Goal: Task Accomplishment & Management: Complete application form

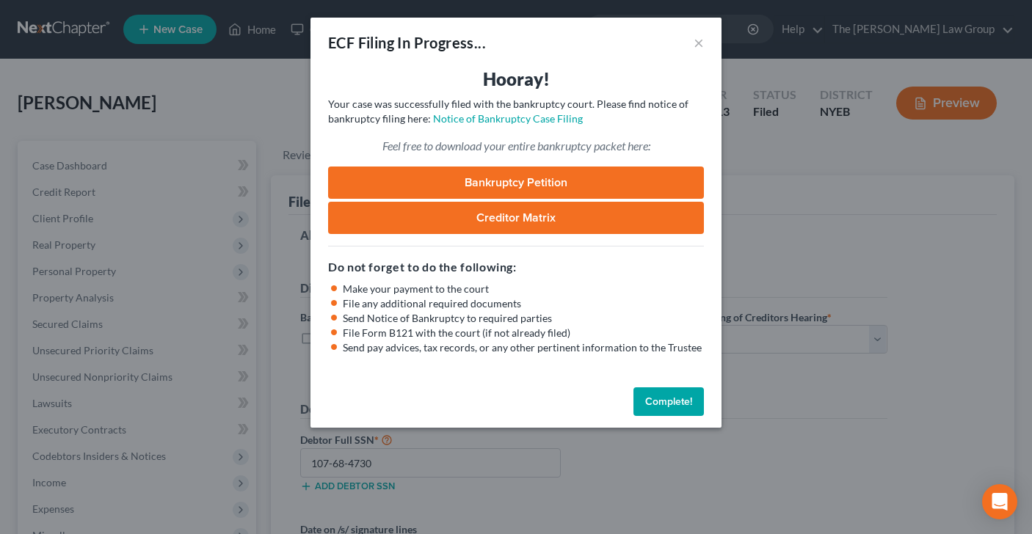
select select "1"
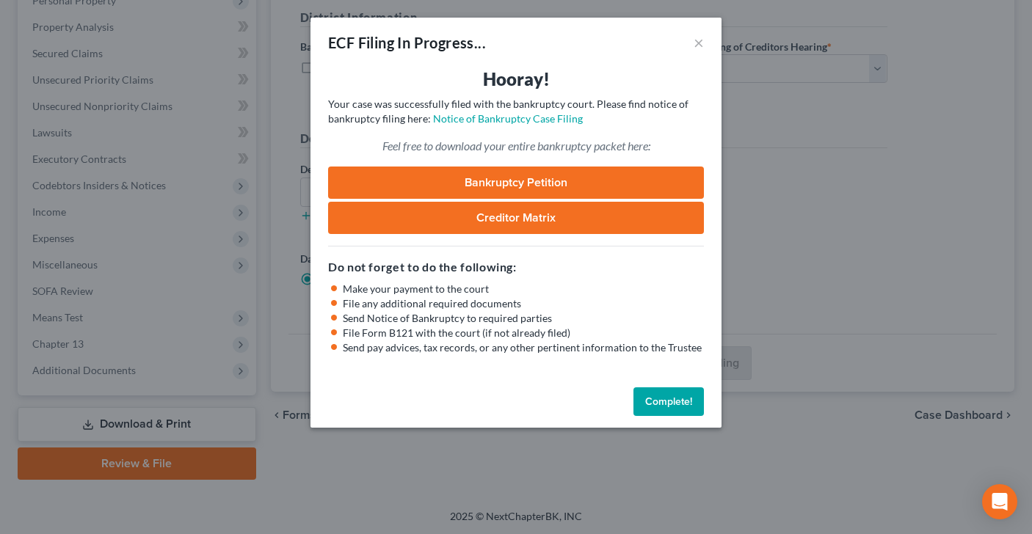
click at [556, 184] on link "Bankruptcy Petition" at bounding box center [516, 183] width 376 height 32
click at [673, 401] on button "Complete!" at bounding box center [668, 401] width 70 height 29
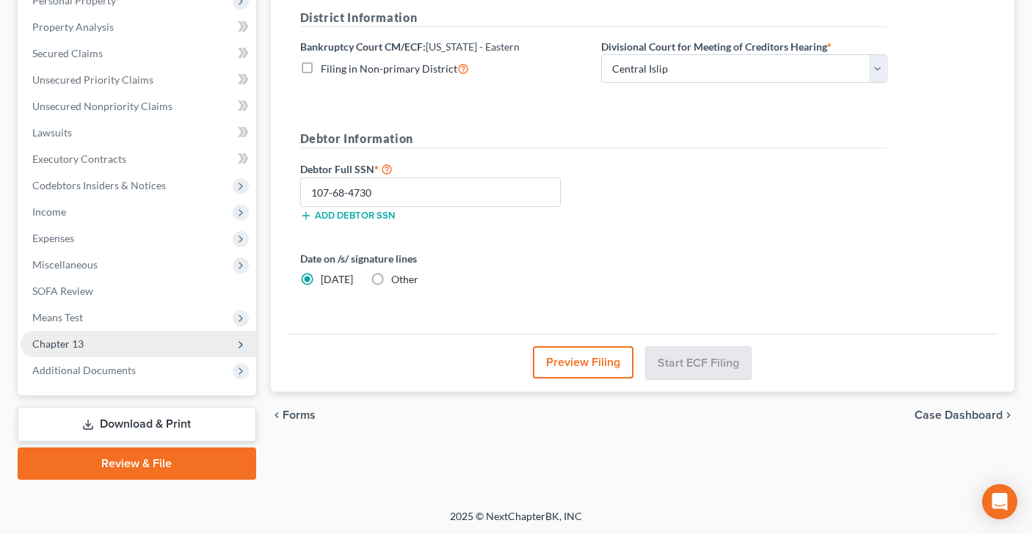
click at [110, 338] on span "Chapter 13" at bounding box center [139, 344] width 236 height 26
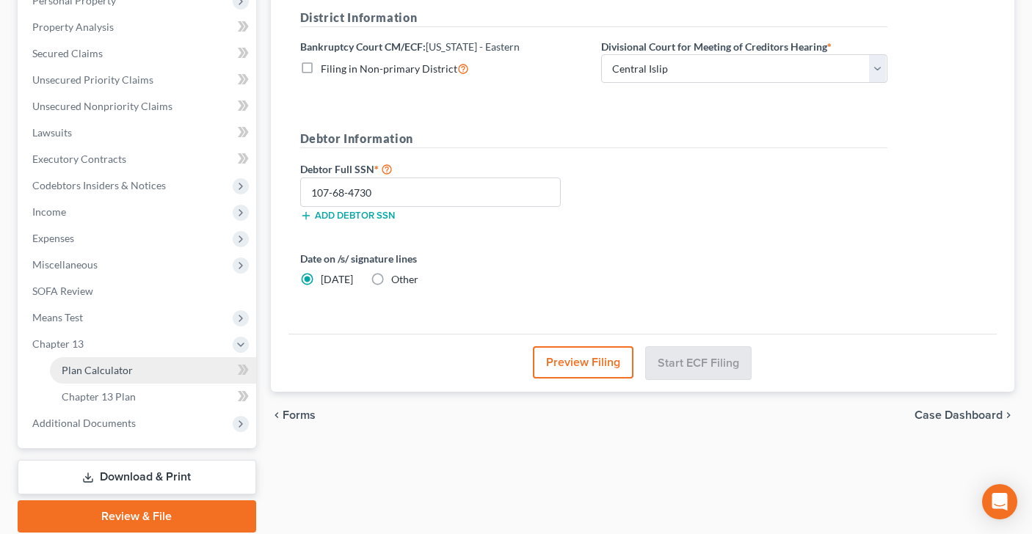
click at [119, 370] on span "Plan Calculator" at bounding box center [97, 370] width 71 height 12
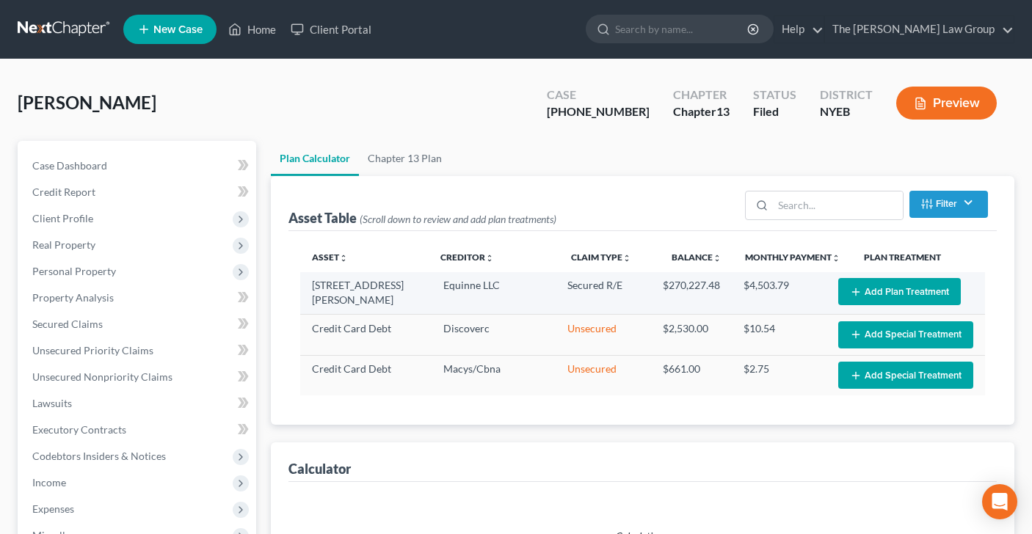
select select "59"
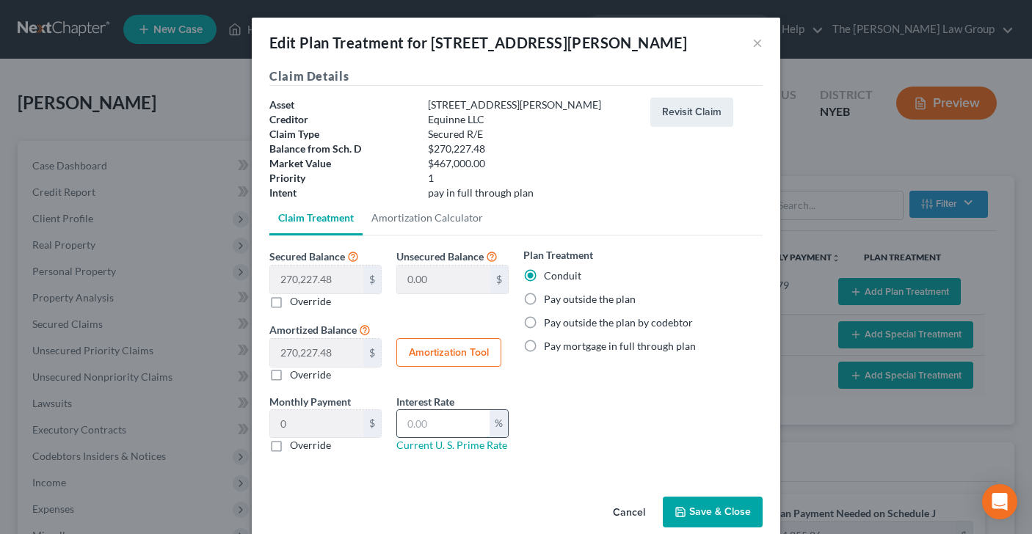
click at [441, 429] on input "text" at bounding box center [443, 424] width 92 height 28
type input "9"
click at [647, 424] on div "Plan Treatment Conduit Pay outside the plan Pay outside the plan by codebtor Pa…" at bounding box center [643, 355] width 254 height 217
click at [544, 346] on label "Pay mortgage in full through plan" at bounding box center [620, 346] width 152 height 15
click at [550, 346] on input "Pay mortgage in full through plan" at bounding box center [555, 344] width 10 height 10
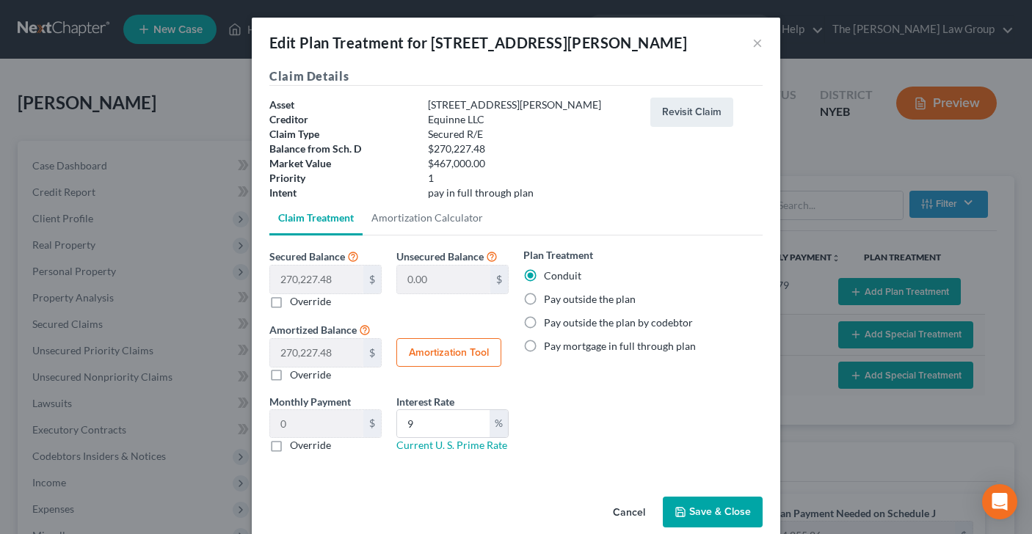
radio input "true"
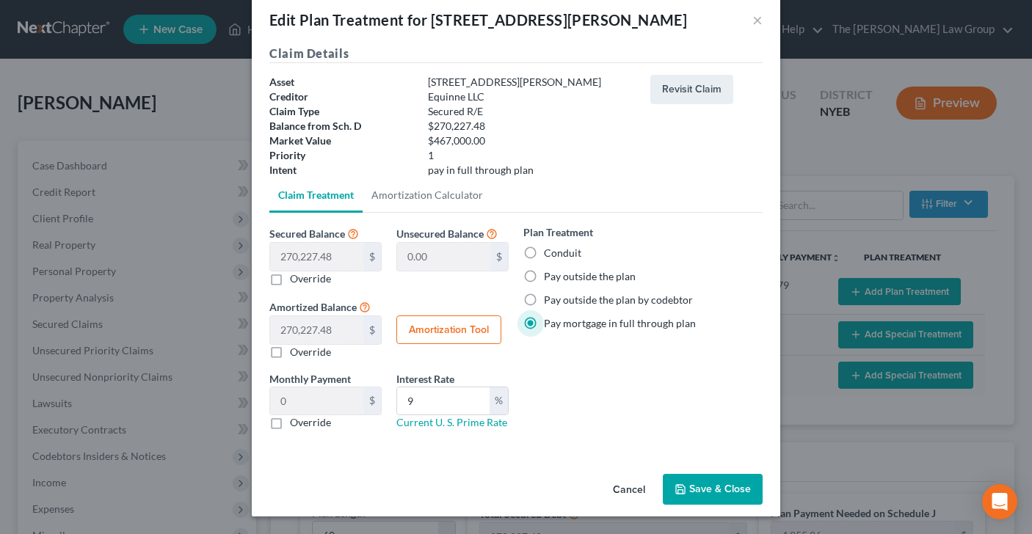
click at [704, 493] on button "Save & Close" at bounding box center [713, 489] width 100 height 31
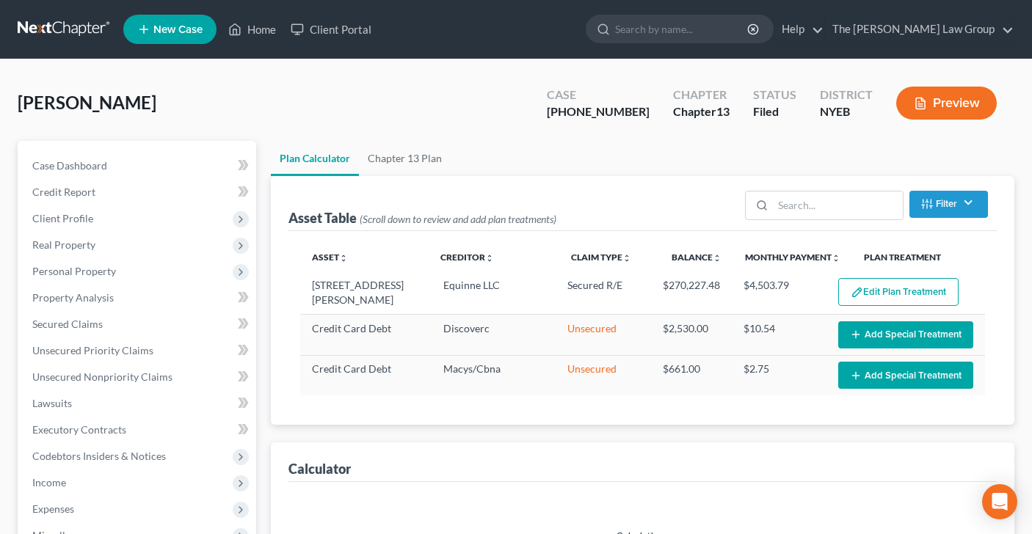
select select "59"
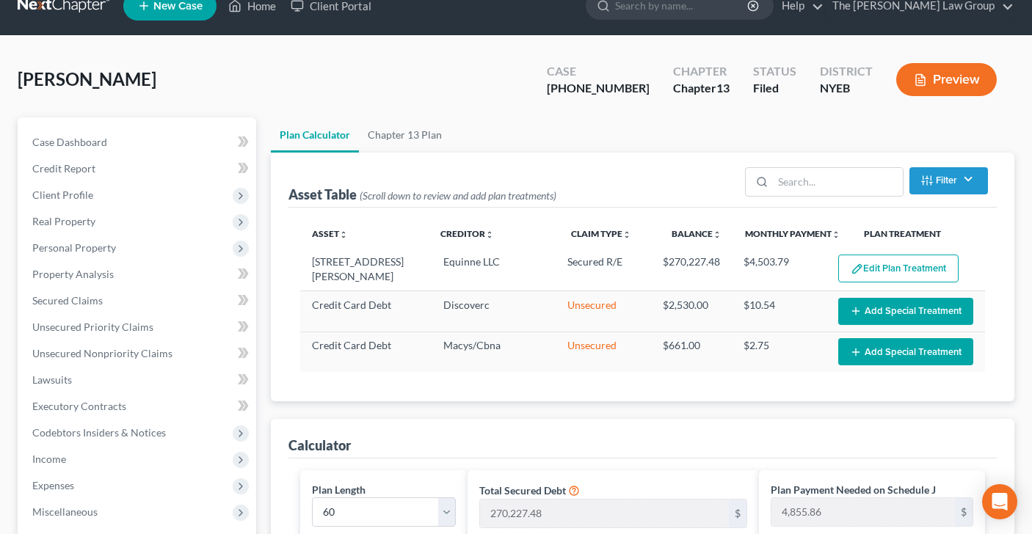
scroll to position [24, 0]
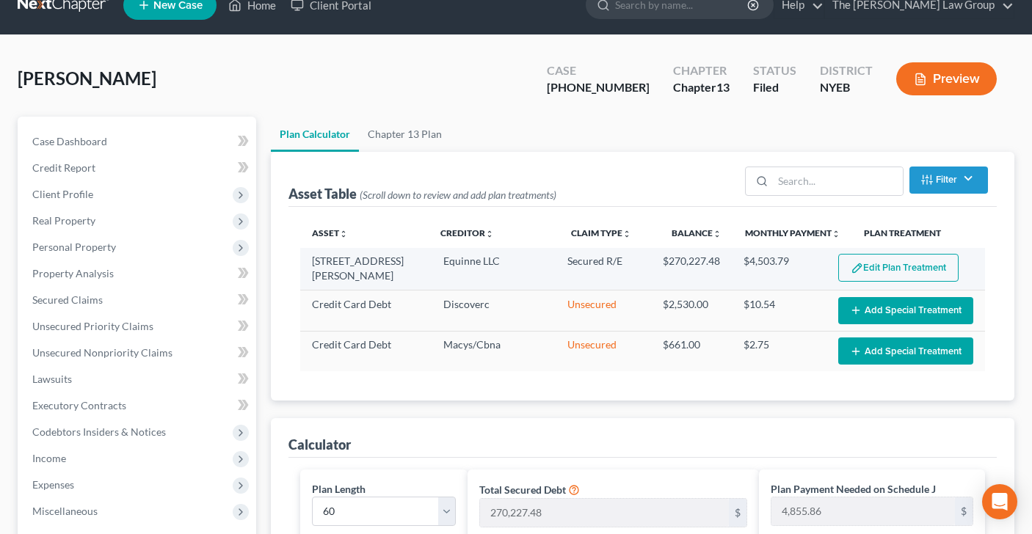
click at [917, 272] on button "Edit Plan Treatment" at bounding box center [898, 268] width 120 height 28
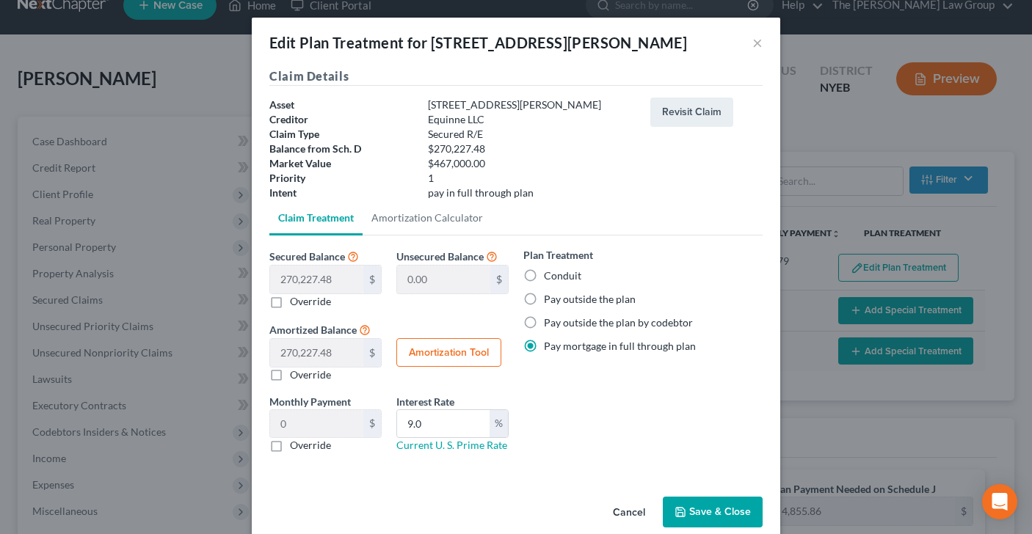
click at [717, 511] on button "Save & Close" at bounding box center [713, 512] width 100 height 31
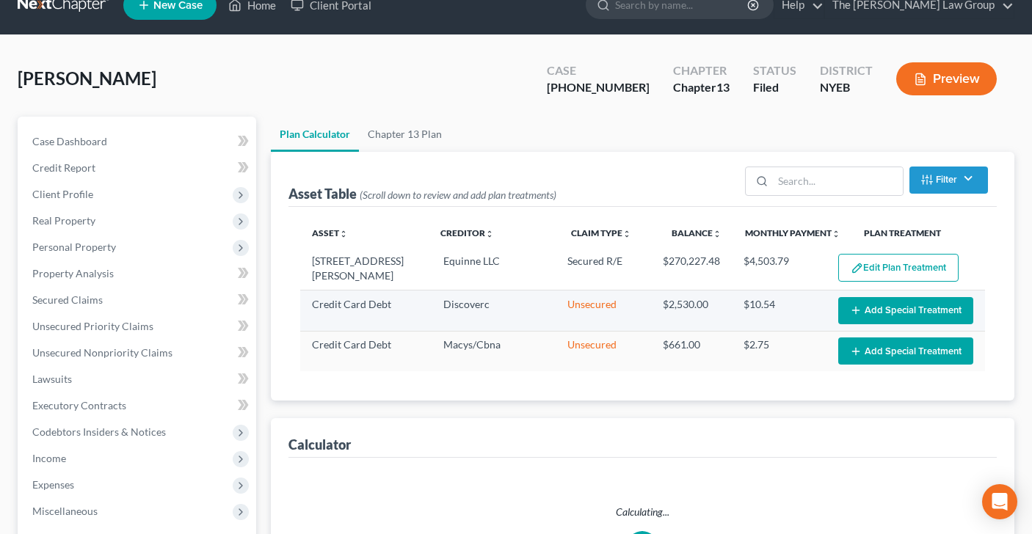
select select "59"
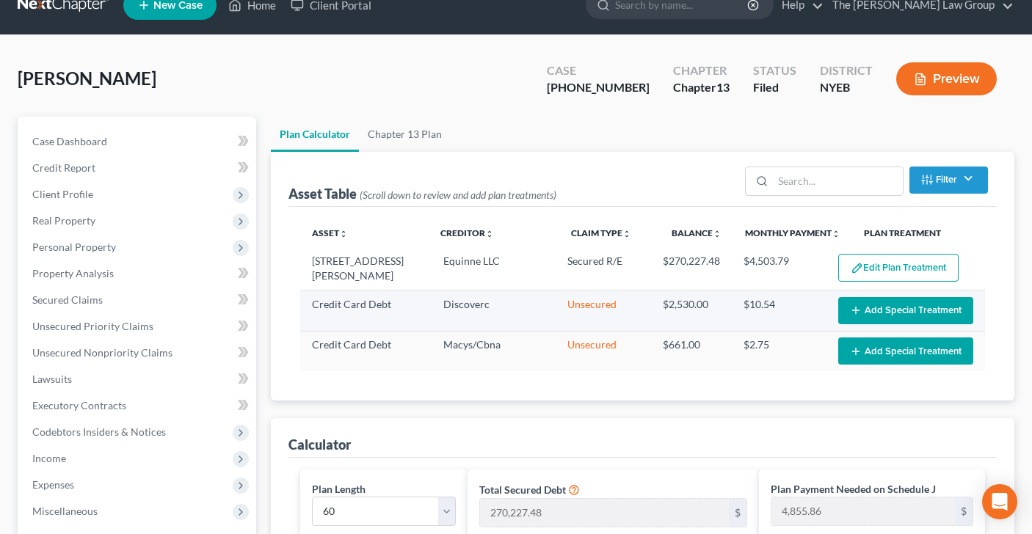
click at [904, 310] on button "Add Special Treatment" at bounding box center [905, 310] width 135 height 27
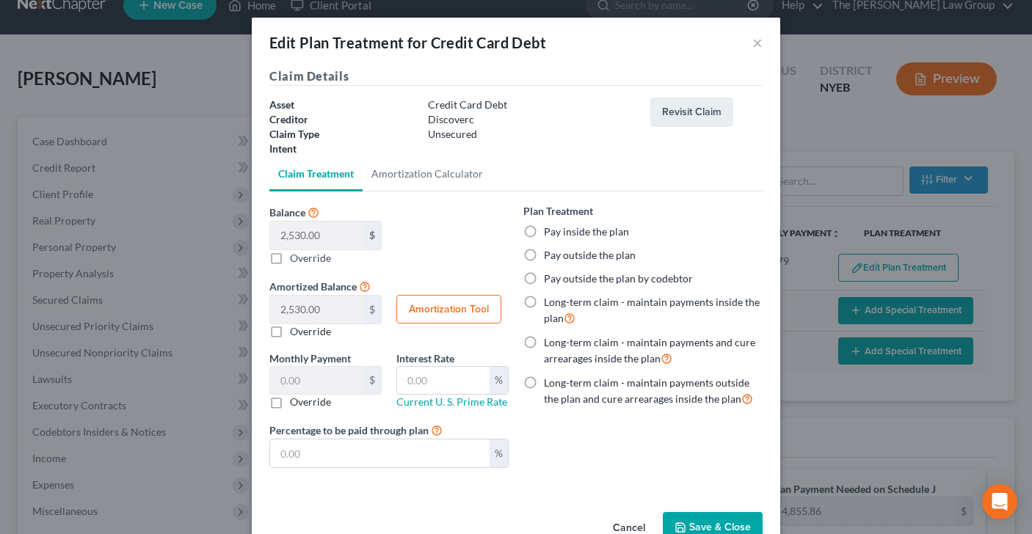
drag, startPoint x: 531, startPoint y: 231, endPoint x: 632, endPoint y: 353, distance: 158.4
click at [544, 231] on label "Pay inside the plan" at bounding box center [586, 232] width 85 height 15
click at [550, 231] on input "Pay inside the plan" at bounding box center [555, 230] width 10 height 10
radio input "true"
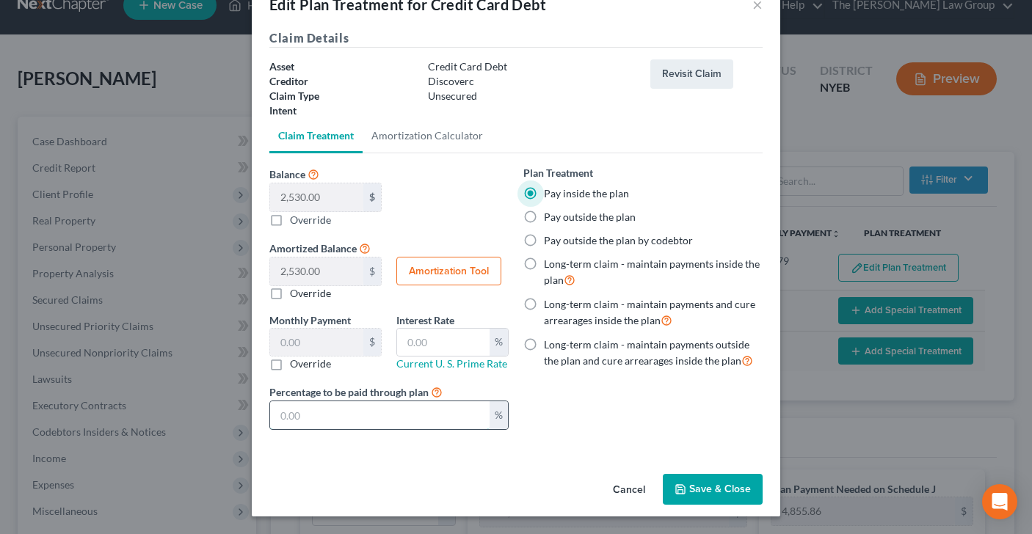
click at [333, 421] on input "text" at bounding box center [379, 415] width 219 height 28
type input "0.42"
type input "1"
type input "4.21"
type input "10"
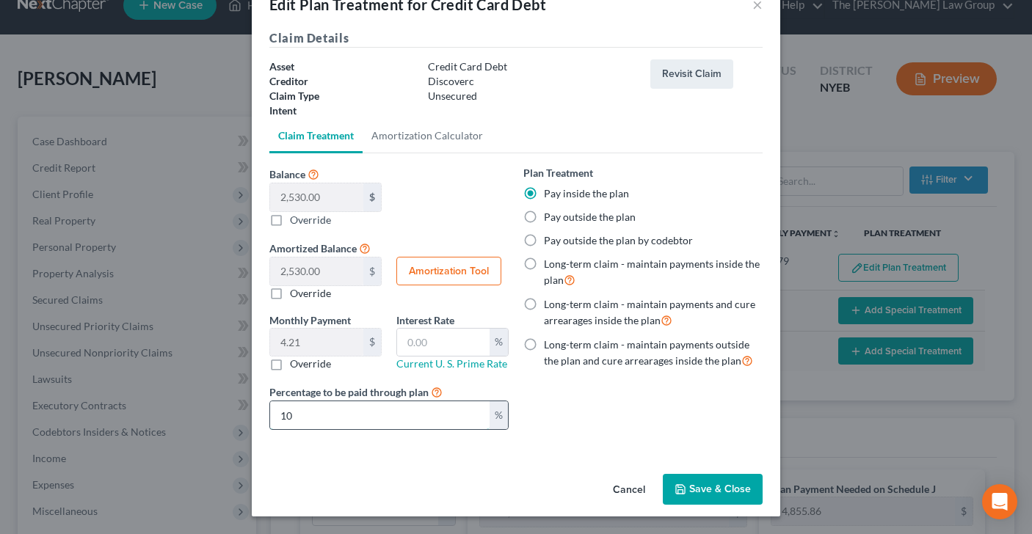
type input "42.16"
type input "100"
click at [737, 486] on button "Save & Close" at bounding box center [713, 489] width 100 height 31
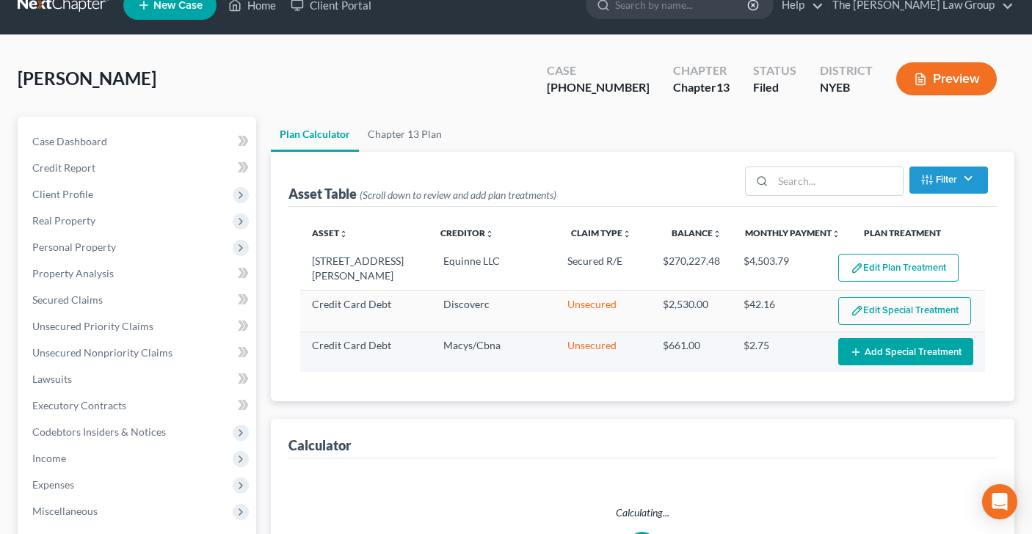
select select "59"
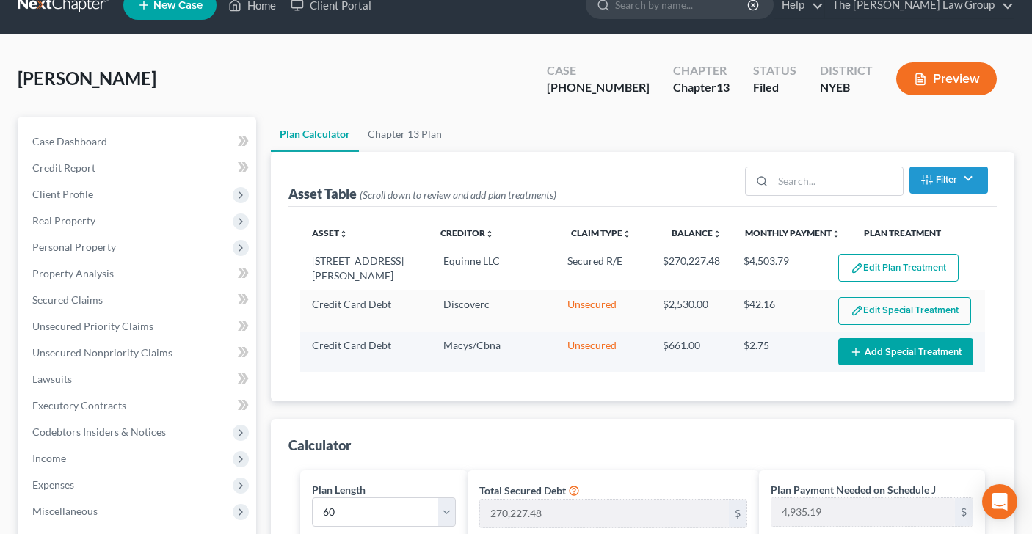
click at [911, 354] on button "Add Special Treatment" at bounding box center [905, 351] width 135 height 27
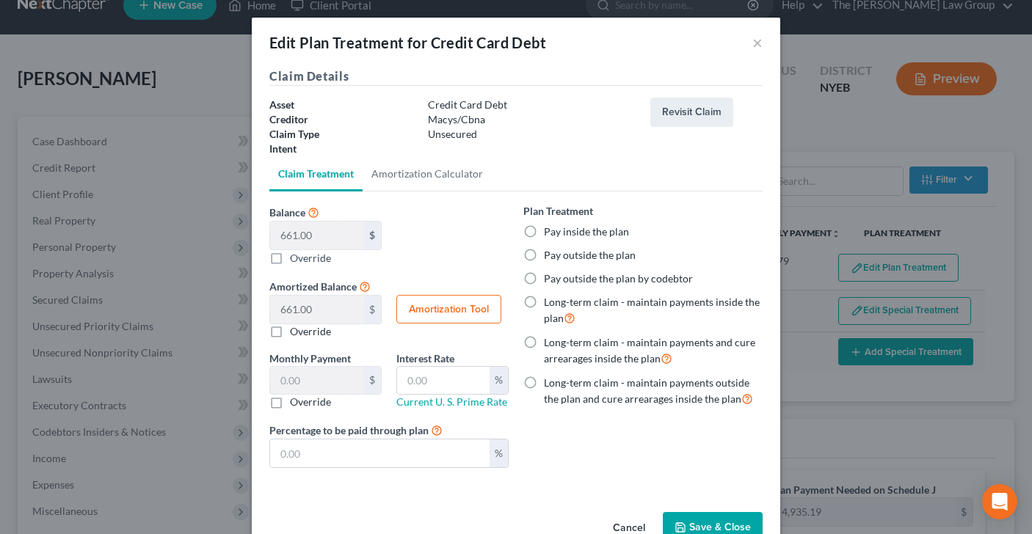
click at [544, 230] on label "Pay inside the plan" at bounding box center [586, 232] width 85 height 15
click at [550, 230] on input "Pay inside the plan" at bounding box center [555, 230] width 10 height 10
radio input "true"
click at [343, 451] on input "text" at bounding box center [379, 454] width 219 height 28
type input "0.11"
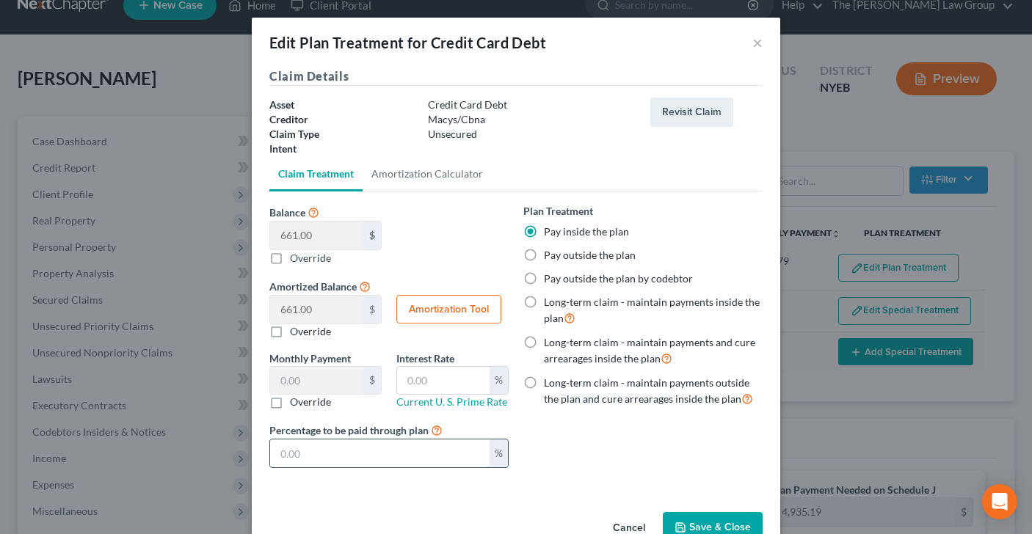
type input "1"
type input "1.10"
type input "10"
type input "11.01"
type input "100"
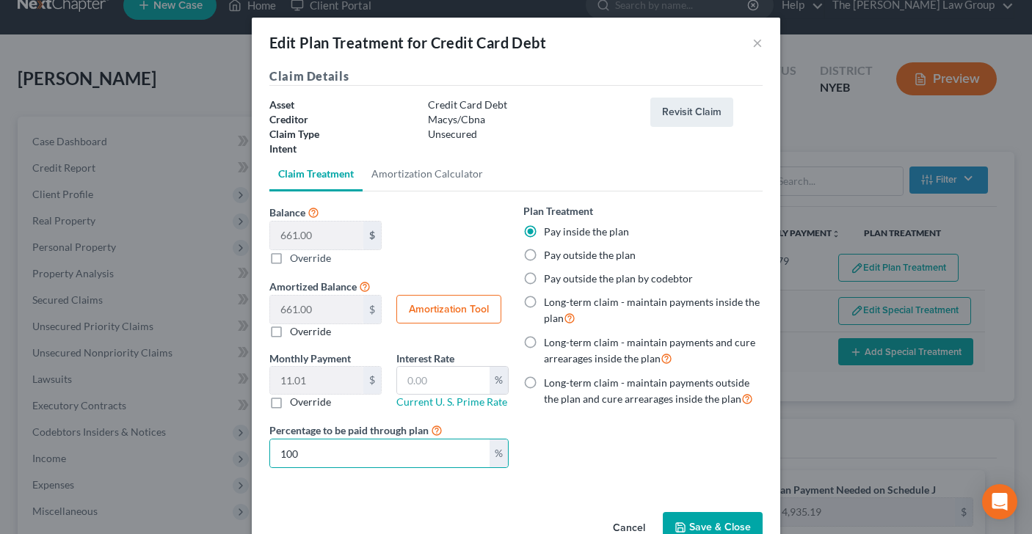
click at [704, 520] on button "Save & Close" at bounding box center [713, 527] width 100 height 31
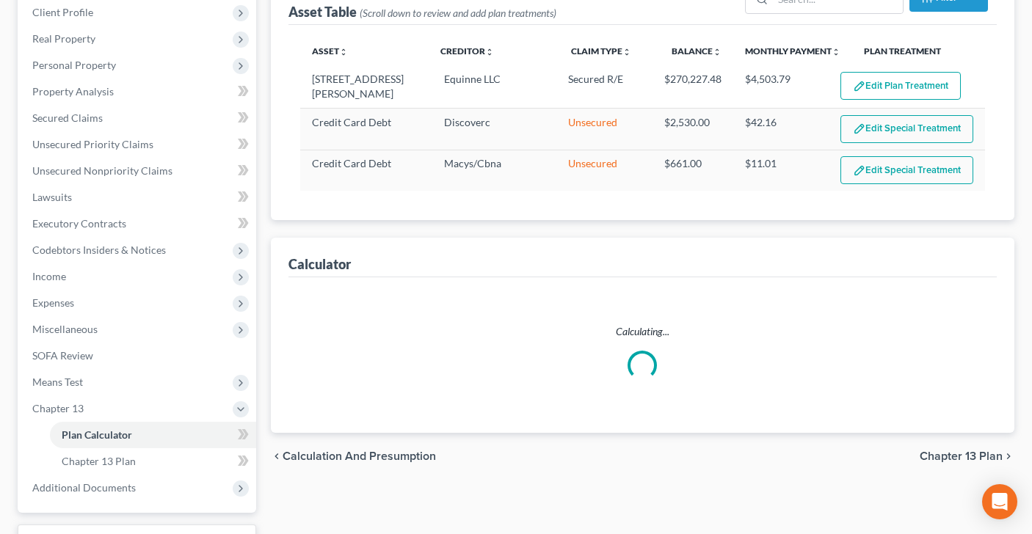
select select "59"
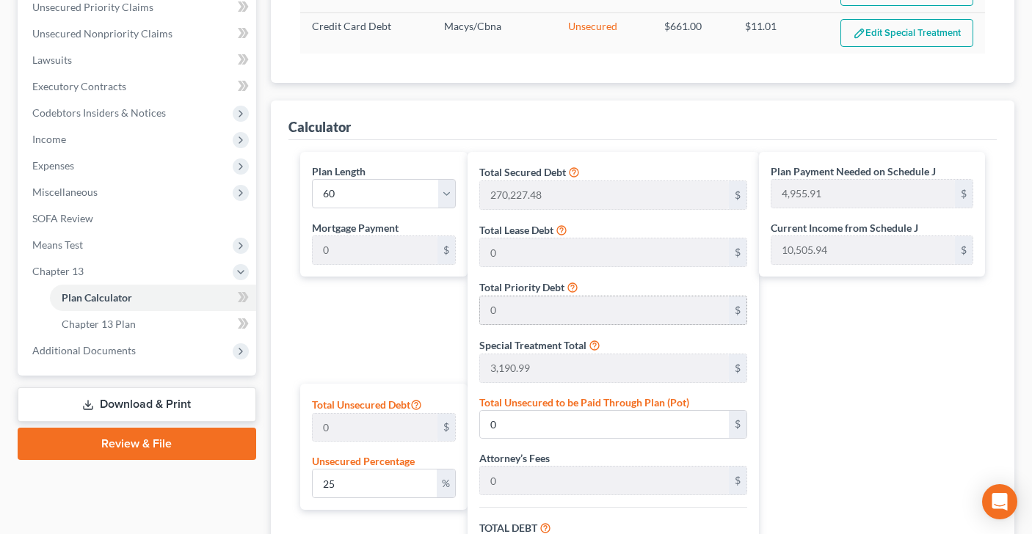
scroll to position [346, 0]
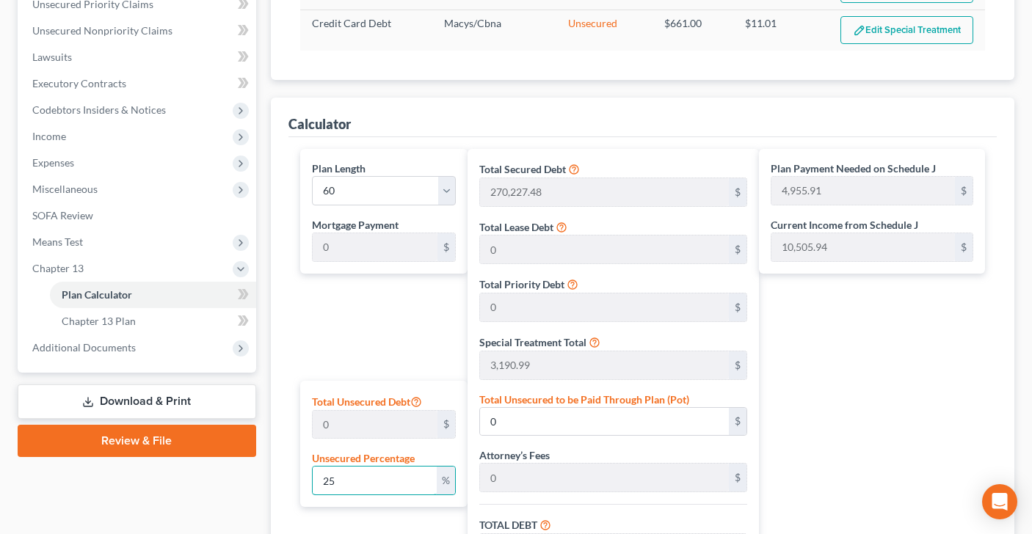
drag, startPoint x: 340, startPoint y: 479, endPoint x: 305, endPoint y: 478, distance: 36.0
click at [322, 480] on input "25" at bounding box center [375, 481] width 124 height 28
type input "100"
click at [383, 344] on div "Plan Length 1 2 3 4 5 6 7 8 9 10 11 12 13 14 15 16 17 18 19 20 21 22 23 24 25 2…" at bounding box center [380, 447] width 175 height 596
click at [431, 499] on div "Total Unsecured Debt 0 $ Unsecured Percentage 100 %" at bounding box center [383, 444] width 167 height 127
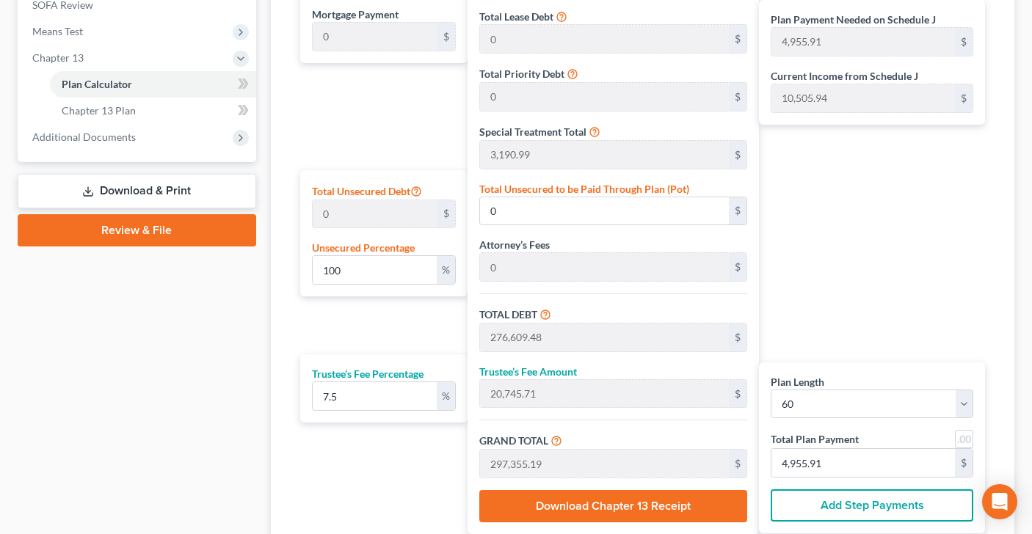
scroll to position [560, 0]
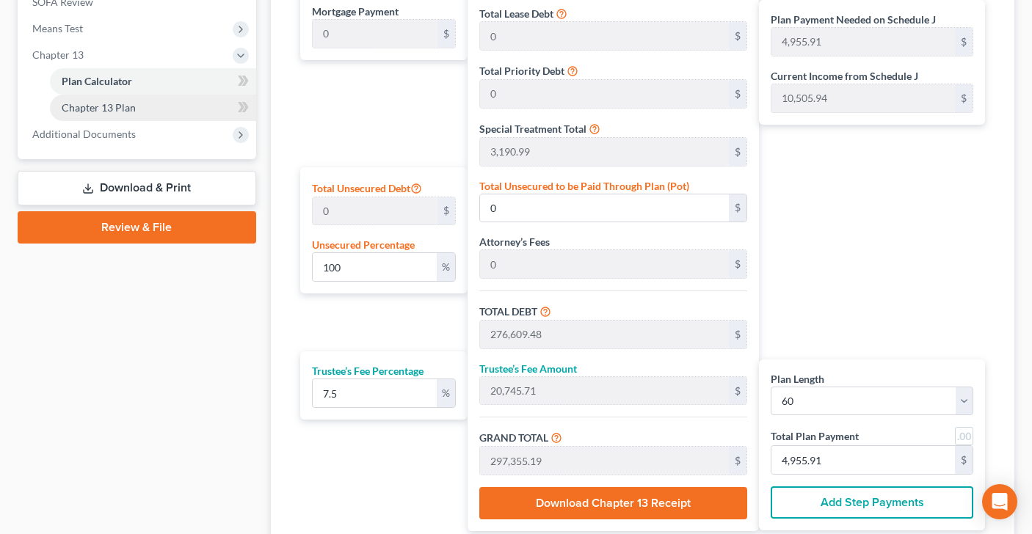
click at [136, 109] on link "Chapter 13 Plan" at bounding box center [153, 108] width 206 height 26
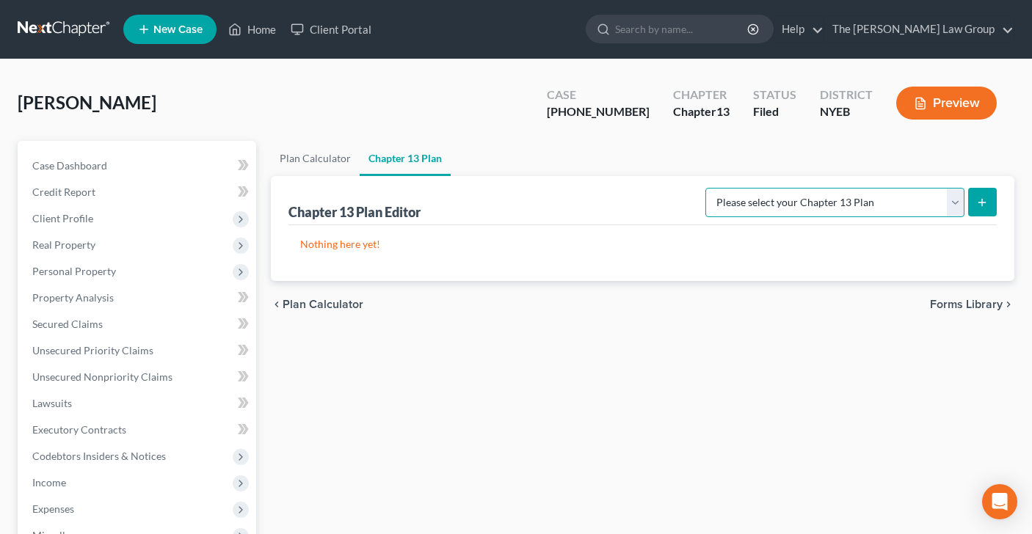
click at [955, 205] on select "Please select your Chapter 13 Plan Eastern District of [US_STATE] - Effective […" at bounding box center [834, 202] width 259 height 29
select select "1"
click at [977, 205] on icon "submit" at bounding box center [982, 203] width 12 height 12
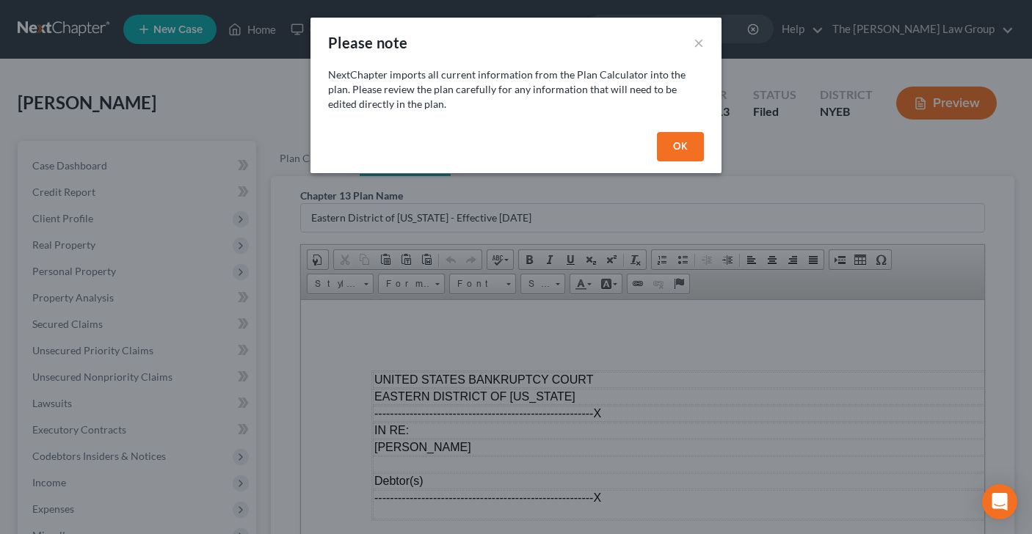
click at [691, 147] on button "OK" at bounding box center [680, 146] width 47 height 29
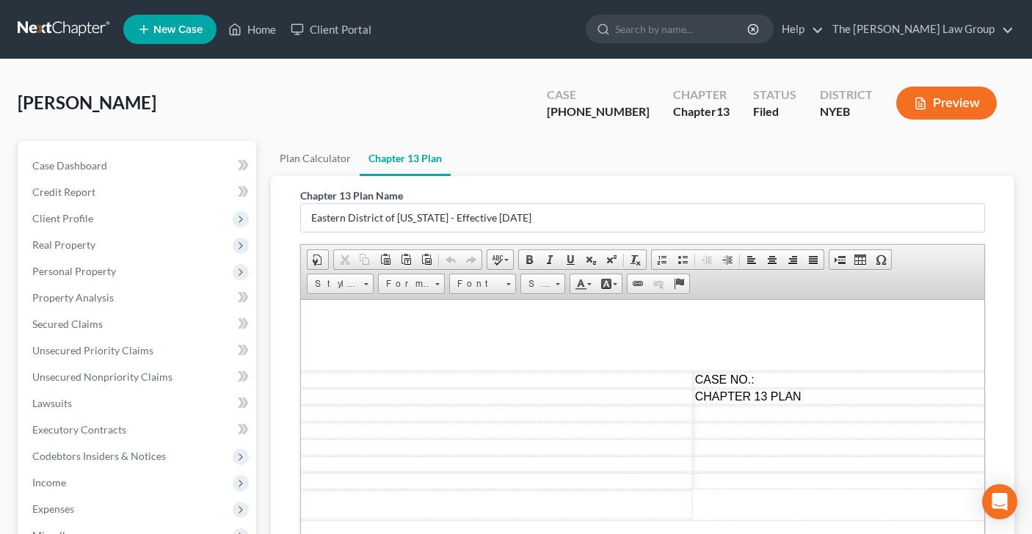
scroll to position [0, 315]
click at [763, 385] on td "CASE NO.:" at bounding box center [834, 379] width 298 height 16
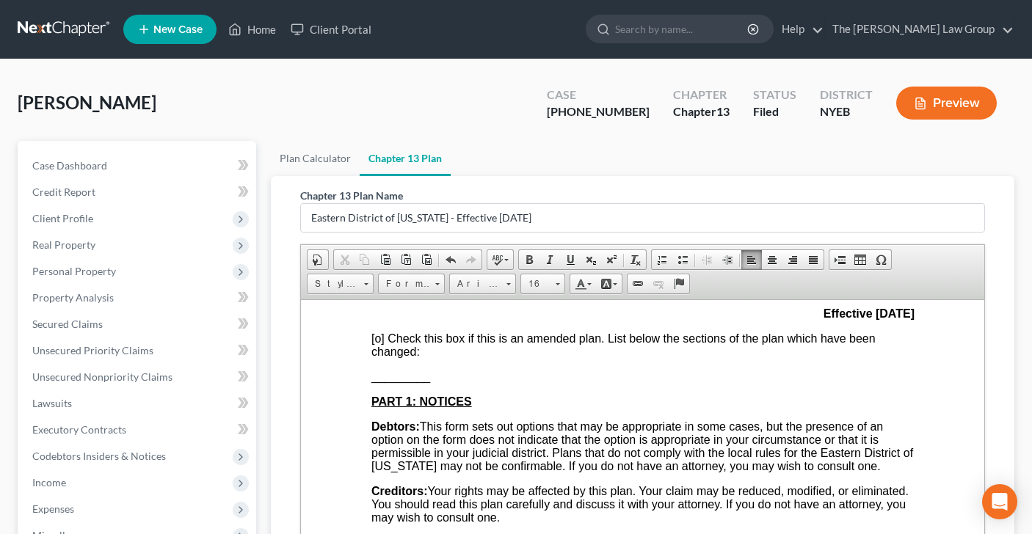
scroll to position [220, 0]
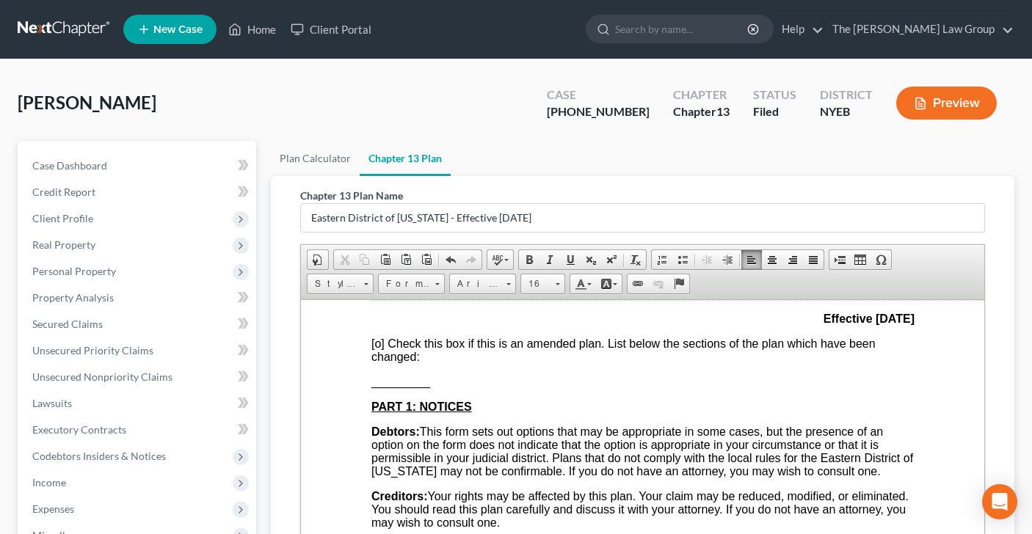
click at [379, 347] on span "[o]" at bounding box center [377, 343] width 13 height 12
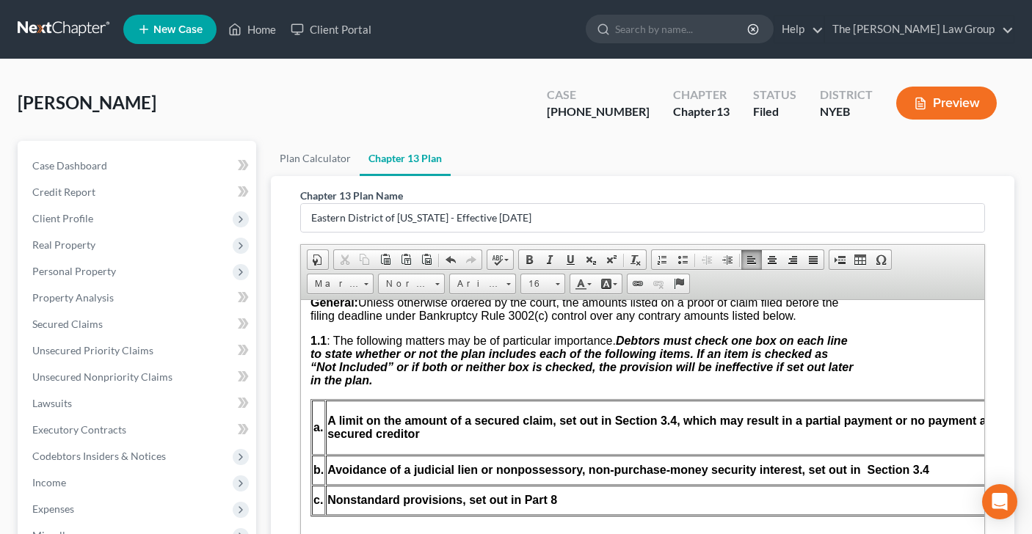
scroll to position [531, 315]
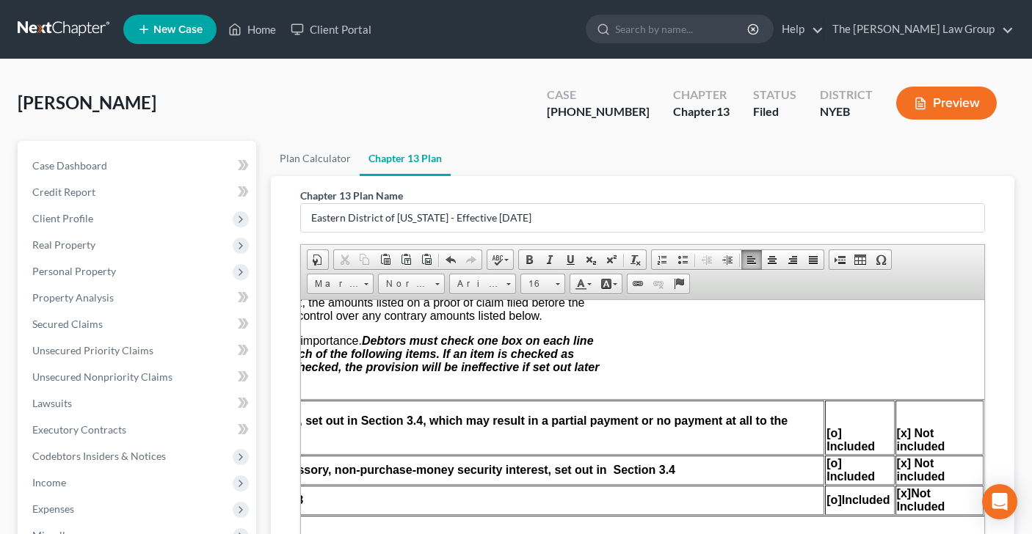
click at [834, 452] on span "[o] Included" at bounding box center [850, 439] width 48 height 26
click at [835, 482] on span "[o] Included" at bounding box center [850, 469] width 48 height 26
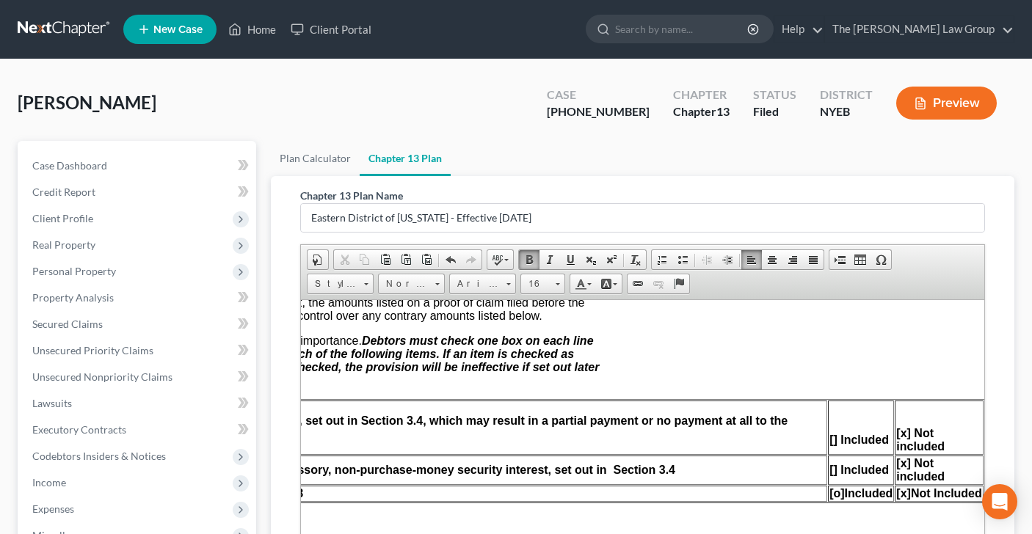
click at [834, 499] on span "[o]" at bounding box center [835, 493] width 15 height 12
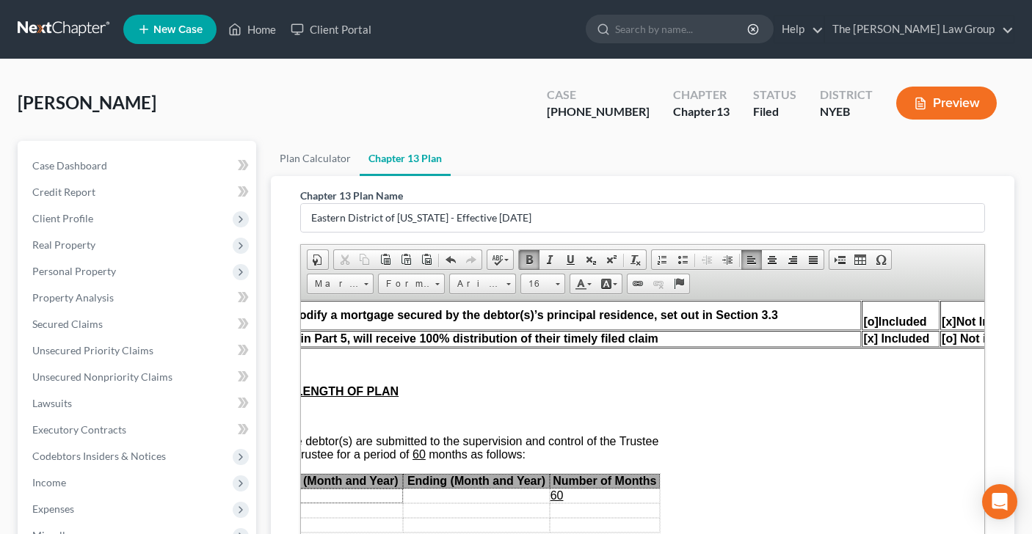
scroll to position [797, 315]
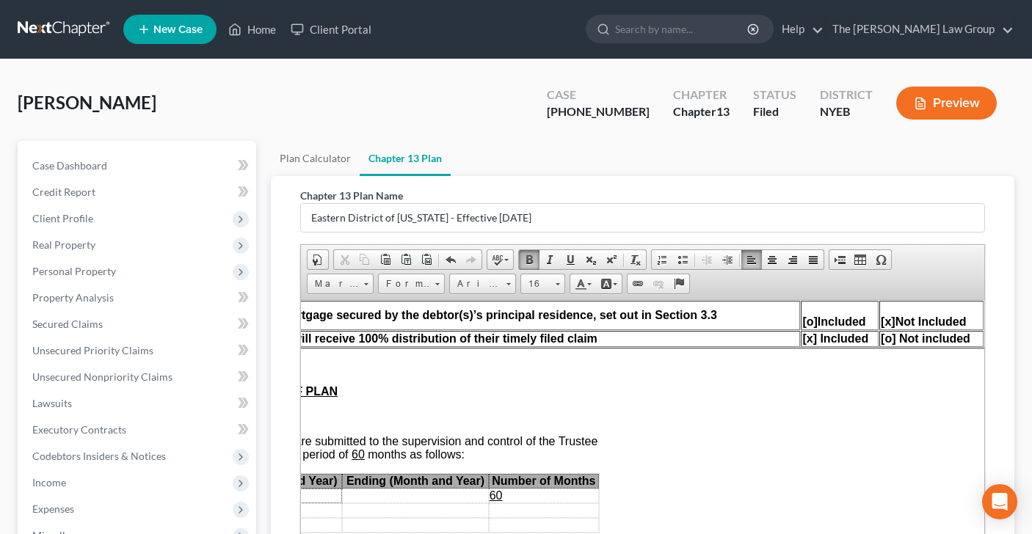
click at [812, 327] on span "[o]" at bounding box center [808, 321] width 15 height 12
click at [891, 344] on span "[o] Not included" at bounding box center [925, 338] width 90 height 12
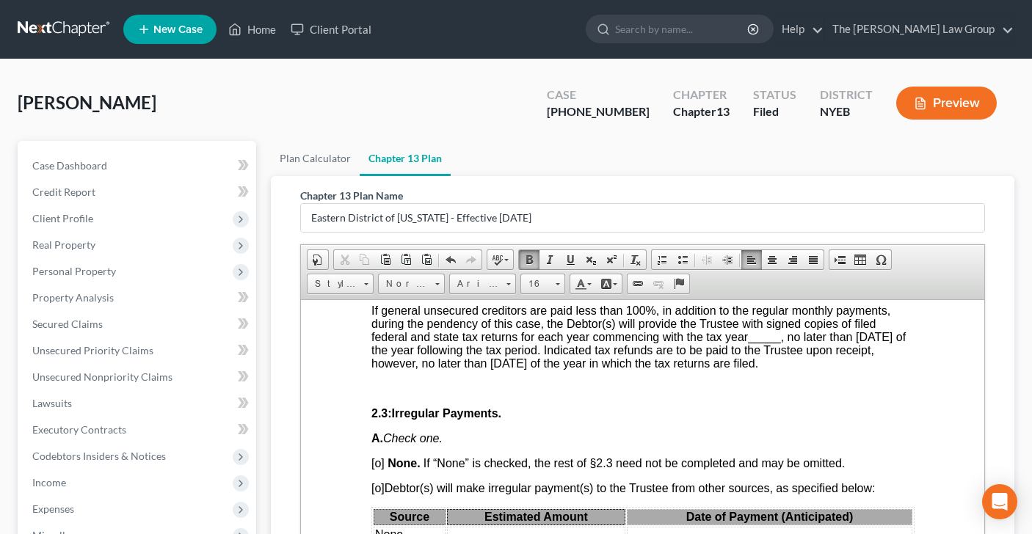
scroll to position [1095, 0]
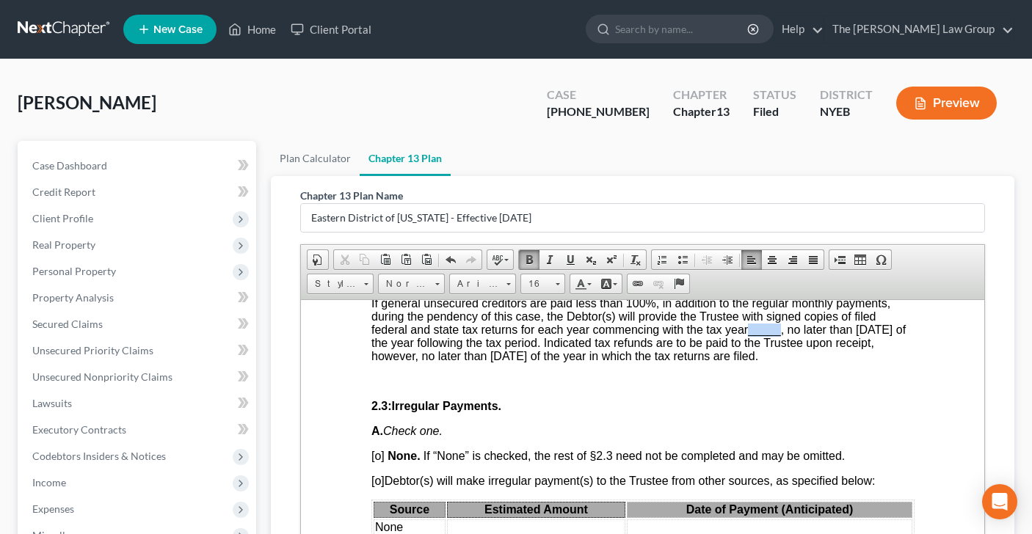
drag, startPoint x: 748, startPoint y: 365, endPoint x: 778, endPoint y: 359, distance: 29.9
click at [778, 359] on span "If general unsecured creditors are paid less than 100%, in addition to the regu…" at bounding box center [638, 328] width 534 height 65
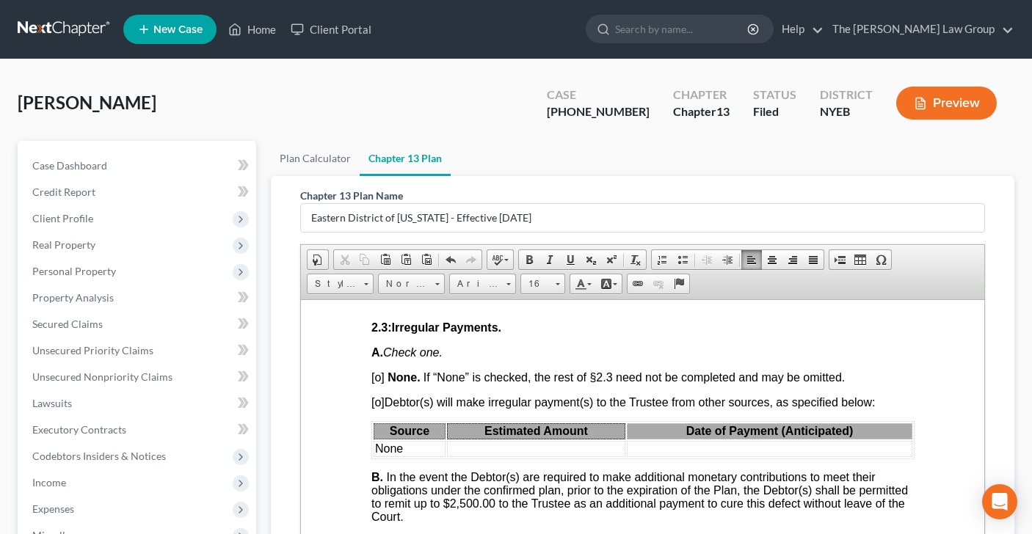
scroll to position [1176, 0]
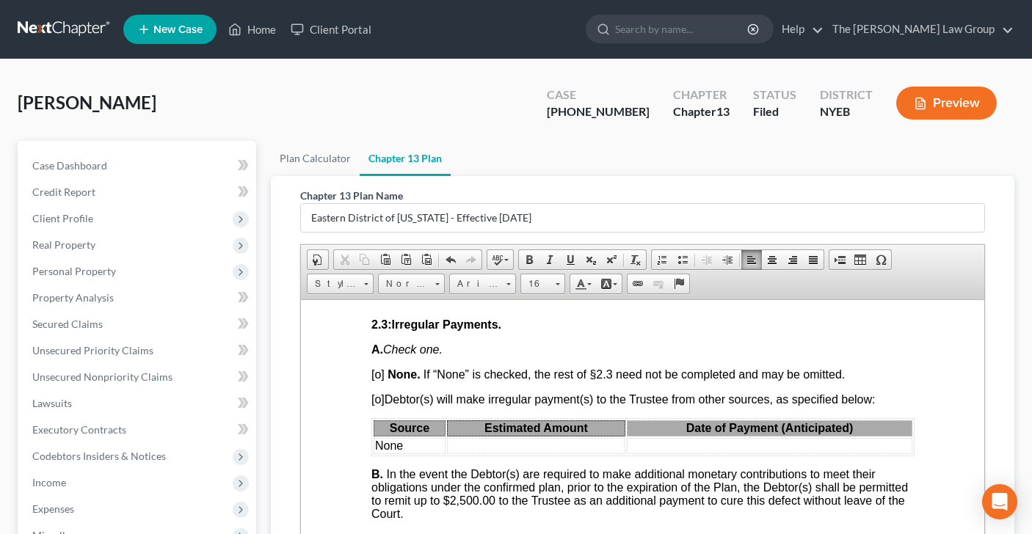
drag, startPoint x: 378, startPoint y: 415, endPoint x: 401, endPoint y: 414, distance: 23.5
click at [379, 380] on span "[o]" at bounding box center [377, 374] width 13 height 12
click at [380, 405] on span "[o]" at bounding box center [377, 399] width 13 height 12
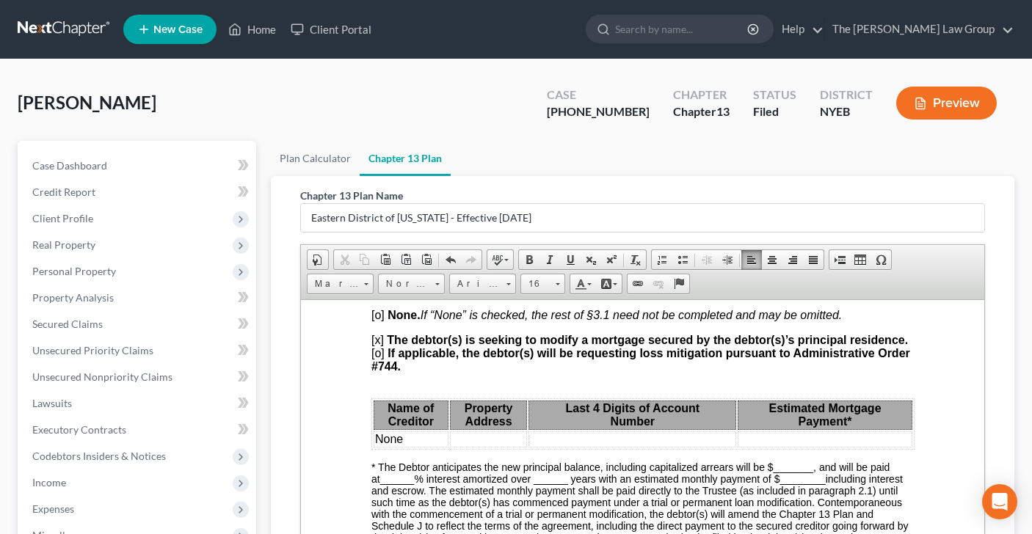
scroll to position [1803, 0]
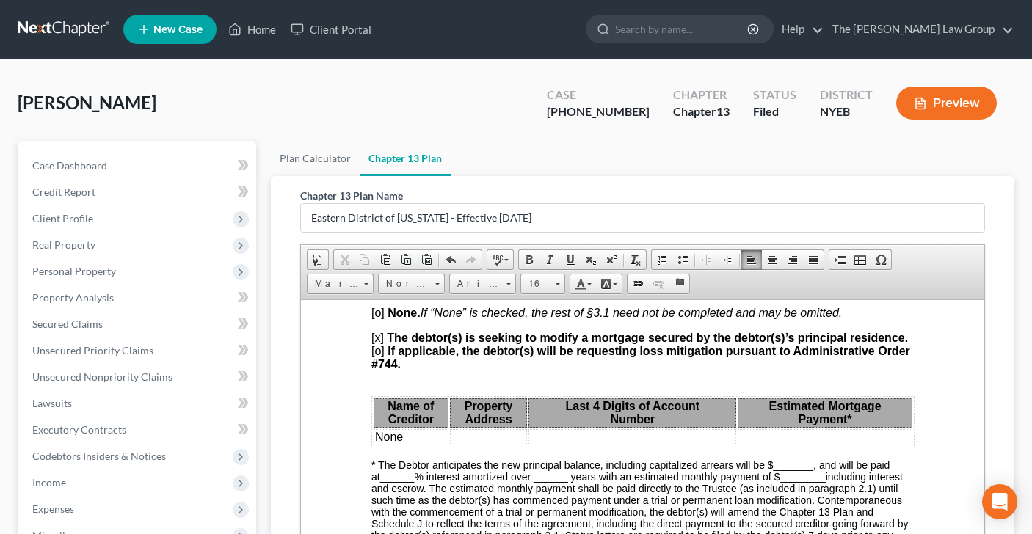
click at [379, 318] on span "[o]" at bounding box center [377, 312] width 13 height 12
click at [378, 343] on span "[x]" at bounding box center [377, 337] width 12 height 12
click at [379, 357] on span "[o]" at bounding box center [377, 350] width 13 height 12
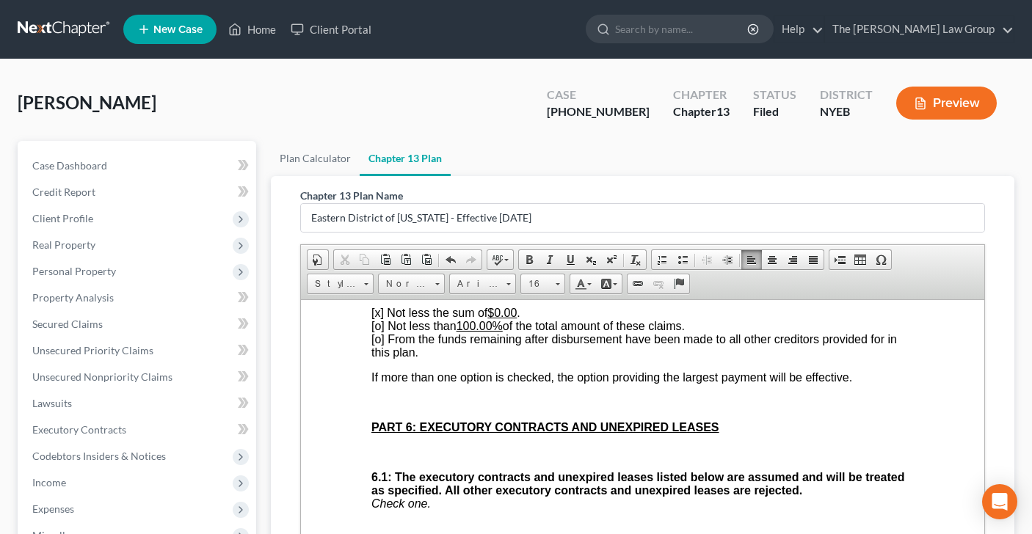
scroll to position [3168, 0]
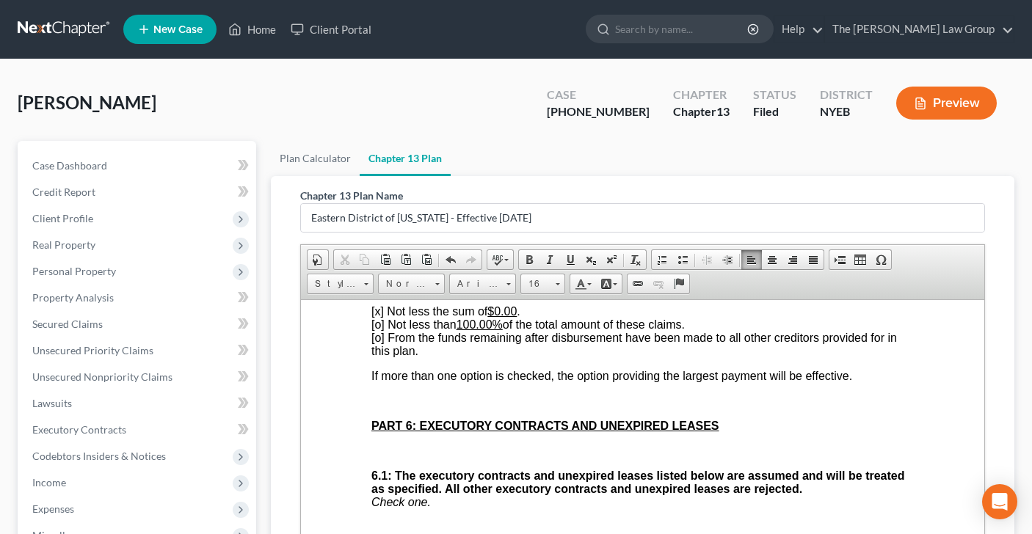
click at [376, 317] on span "[x] Not less the sum of $0.00 ." at bounding box center [445, 311] width 149 height 12
click at [379, 357] on span "[o] Not less than 100.00% of the total amount of these claims. [o] From the fun…" at bounding box center [633, 337] width 525 height 39
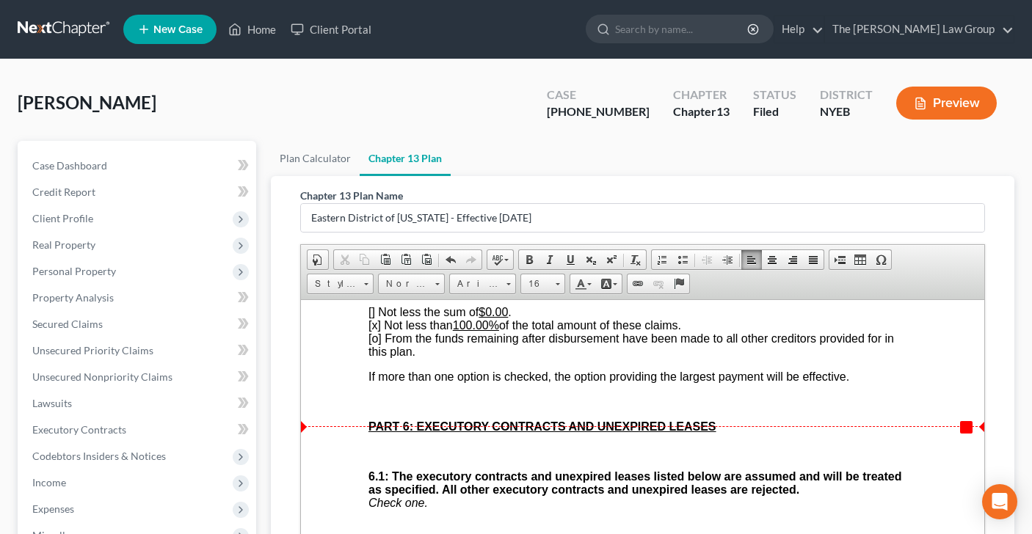
scroll to position [3169, 3]
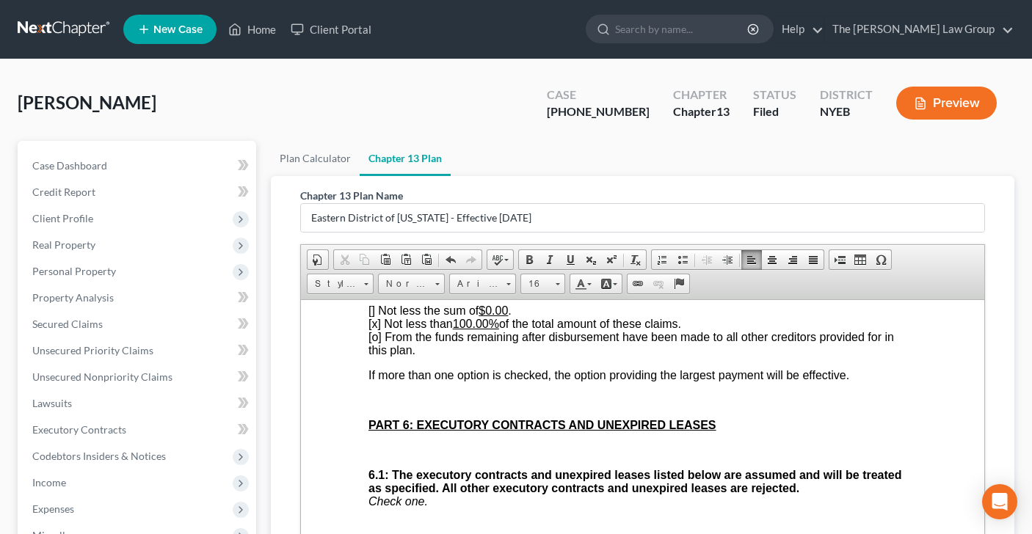
click at [377, 356] on span "[x ] Not less than 100.00% of the total amount of these claims. [o] From the fu…" at bounding box center [630, 336] width 525 height 39
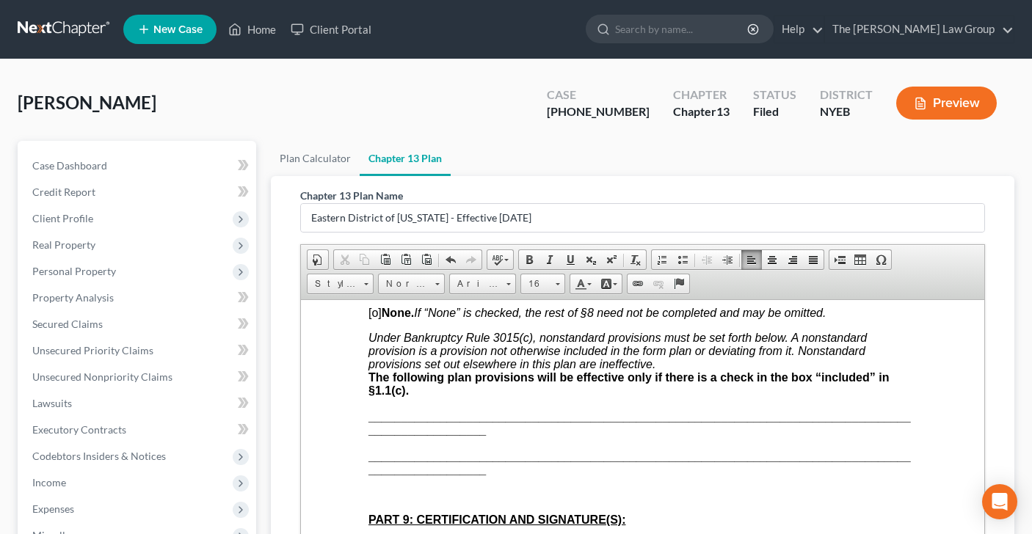
scroll to position [3767, 3]
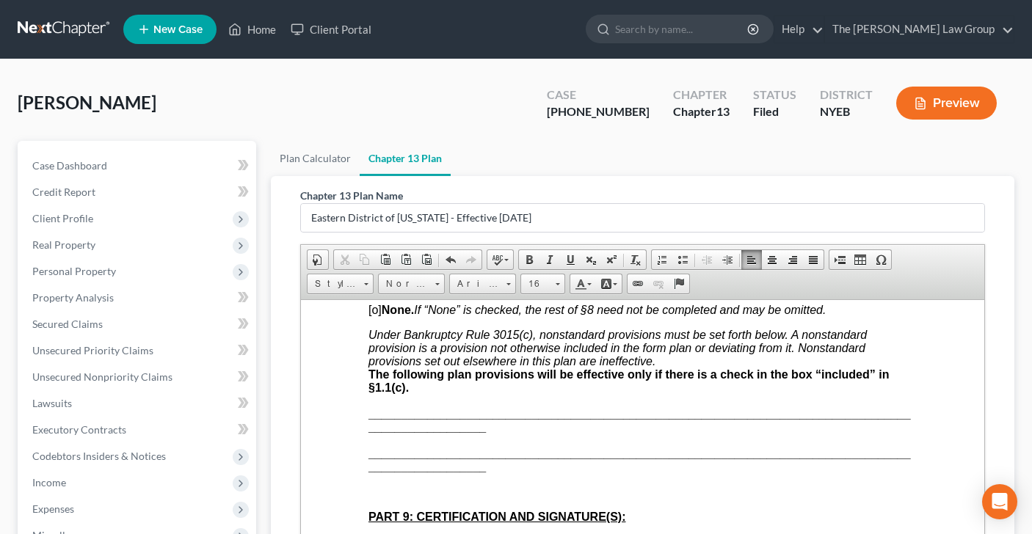
click at [376, 316] on span "[o]" at bounding box center [374, 309] width 13 height 12
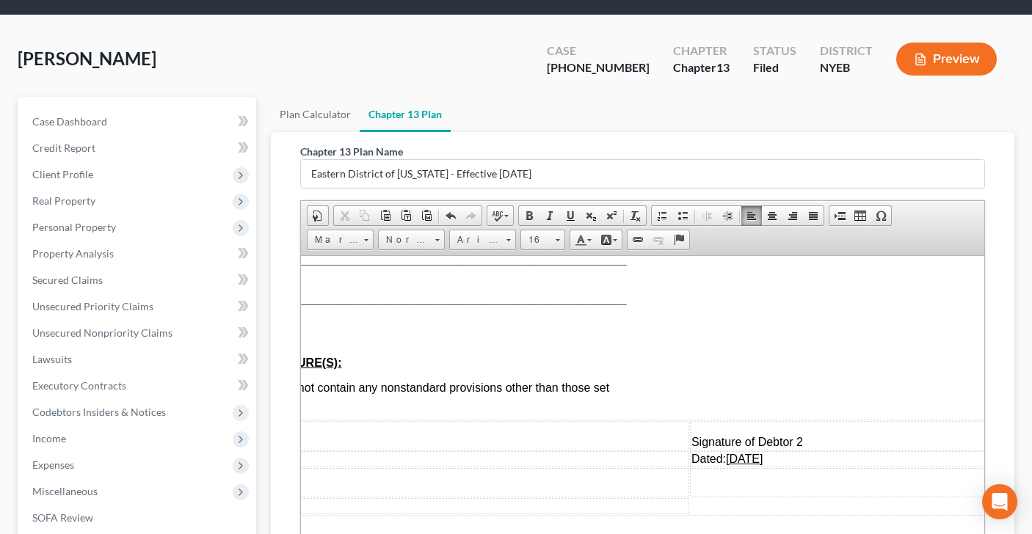
scroll to position [3963, 315]
drag, startPoint x: 738, startPoint y: 440, endPoint x: 621, endPoint y: 437, distance: 117.5
click at [624, 437] on tr "/s/ [PERSON_NAME] Signature of Debtor 1 Signature of Debtor 2" at bounding box center [519, 434] width 925 height 29
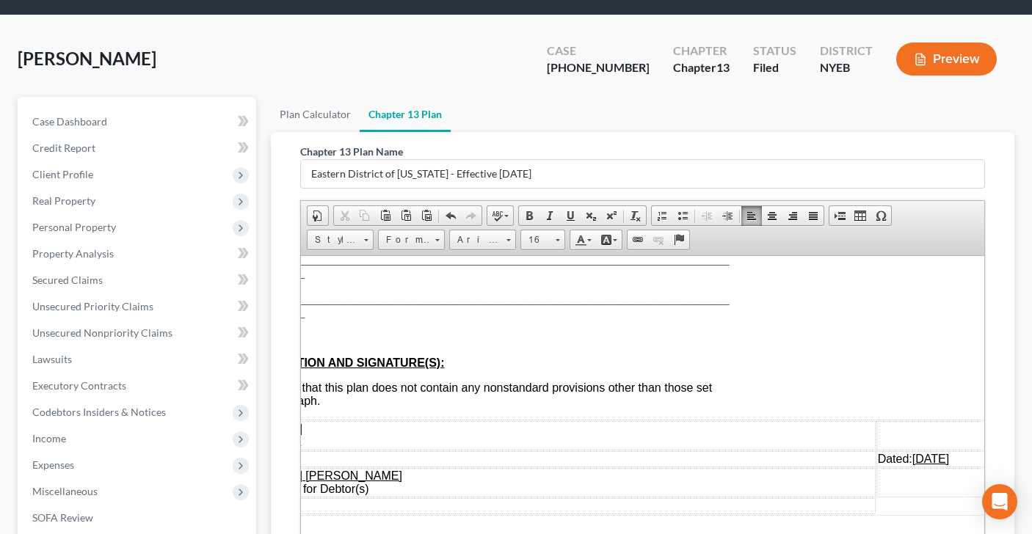
drag, startPoint x: 881, startPoint y: 458, endPoint x: 790, endPoint y: 457, distance: 91.0
click at [875, 457] on td "Dated: [DATE]" at bounding box center [994, 459] width 238 height 16
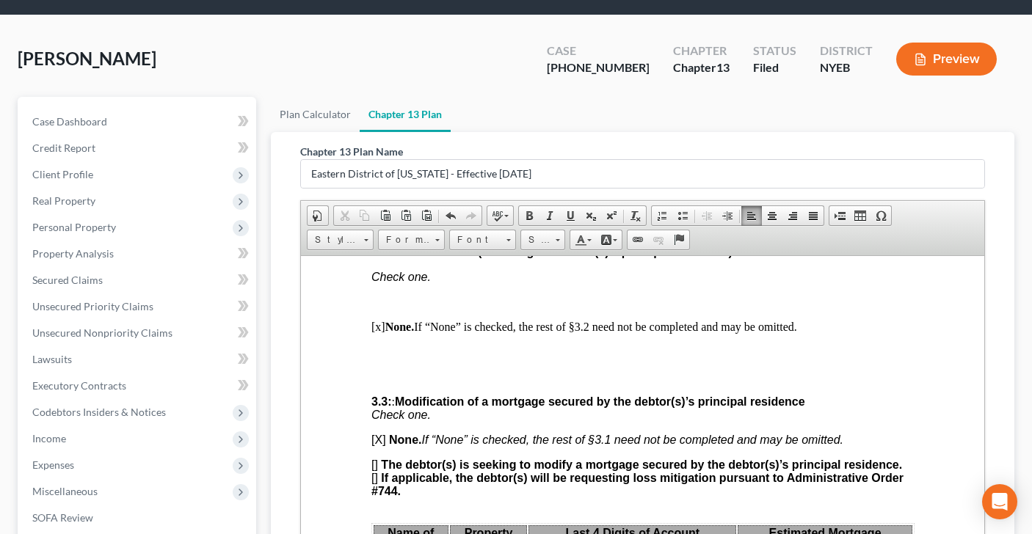
scroll to position [1635, 0]
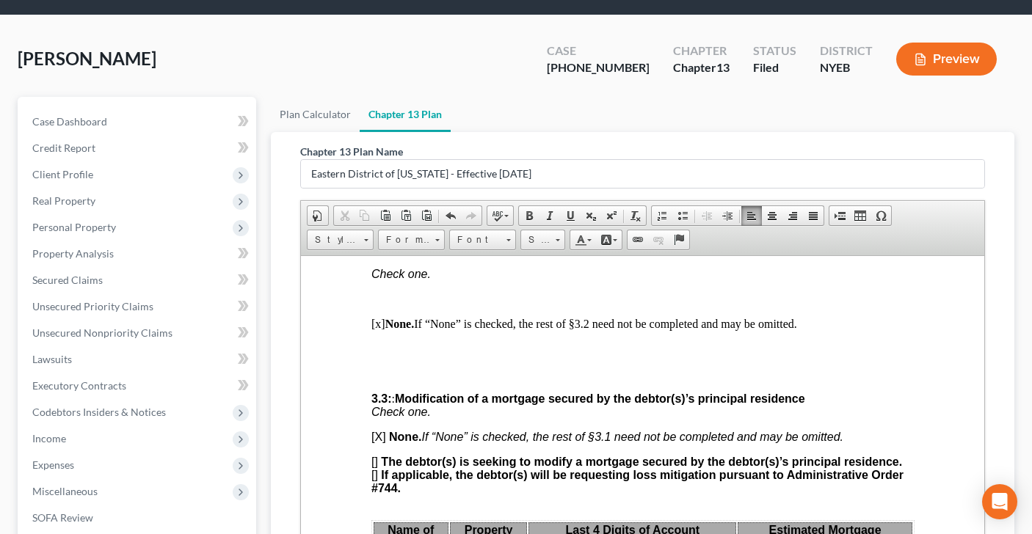
click at [378, 330] on p "[x] None. If “None” is checked, the rest of §3.2 need not be completed and may …" at bounding box center [642, 323] width 543 height 13
click at [375, 355] on p at bounding box center [642, 348] width 543 height 13
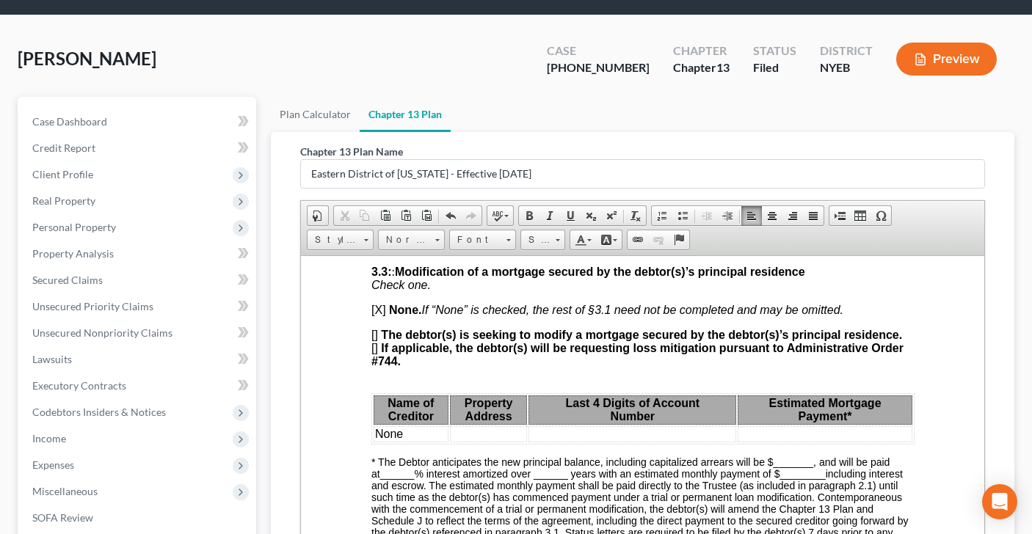
scroll to position [1887, 0]
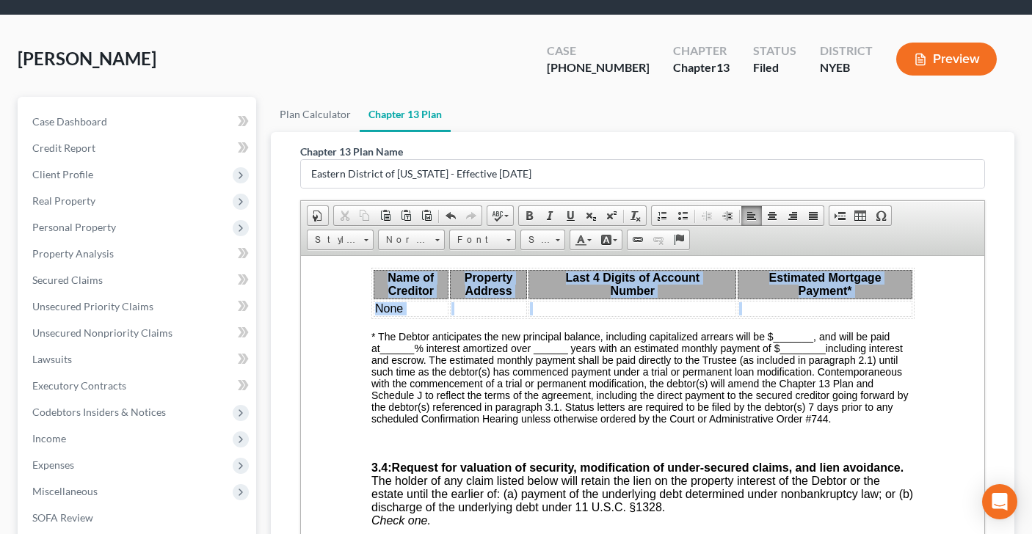
drag, startPoint x: 374, startPoint y: 320, endPoint x: 925, endPoint y: 374, distance: 553.0
click at [925, 374] on html "UNITED STATES BANKRUPTCY COURT CASE NO.: 25-73868 EASTERN DISTRICT OF [US_STATE…" at bounding box center [642, 471] width 684 height 4207
copy table "Name of Creditor Property Address Last 4 Digits of Account Number Estimated Mor…"
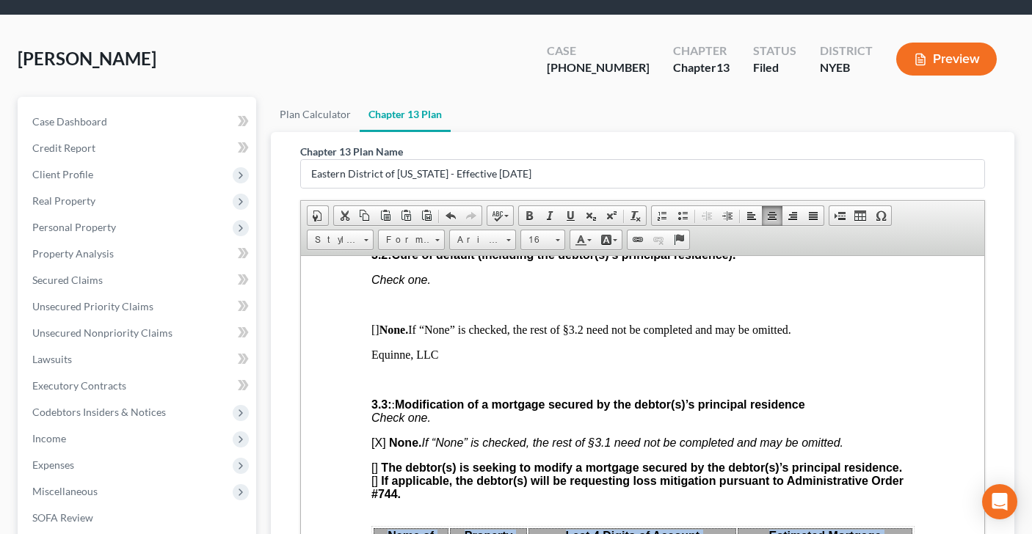
scroll to position [1630, 0]
drag, startPoint x: 370, startPoint y: 400, endPoint x: 470, endPoint y: 405, distance: 100.7
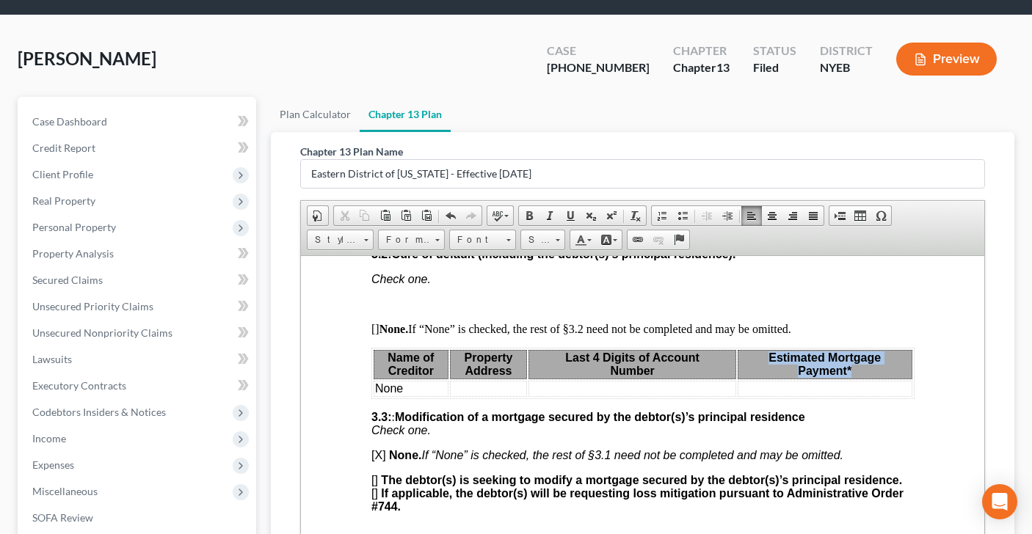
drag, startPoint x: 786, startPoint y: 401, endPoint x: 864, endPoint y: 410, distance: 78.4
click at [864, 379] on th "Estimated Mortgage Payment*" at bounding box center [824, 363] width 175 height 29
drag, startPoint x: 404, startPoint y: 436, endPoint x: 371, endPoint y: 432, distance: 33.2
click at [372, 398] on table "Name of Creditor Property Address Last 4 Digits of Account Number Mortgage Arre…" at bounding box center [642, 372] width 543 height 51
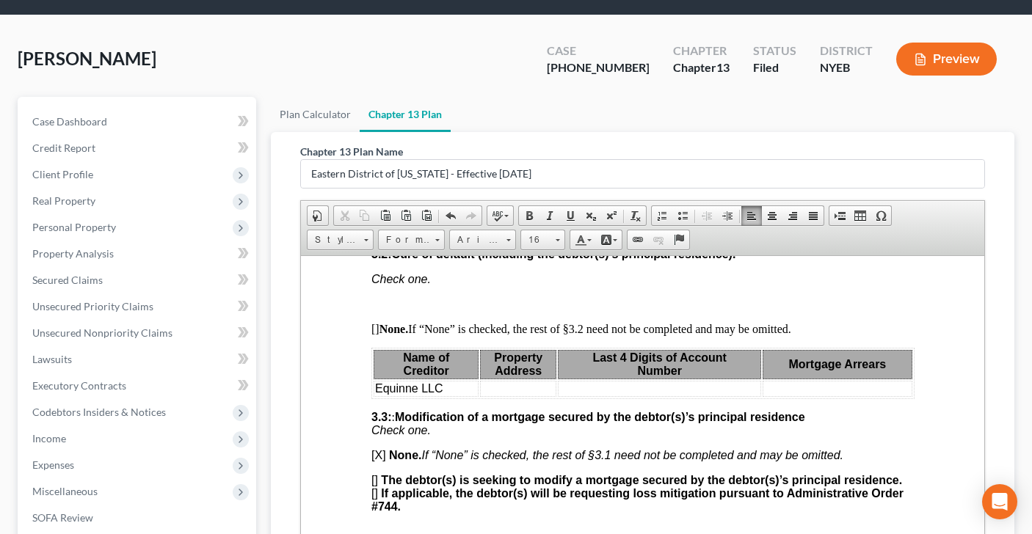
click at [506, 396] on td at bounding box center [517, 388] width 76 height 16
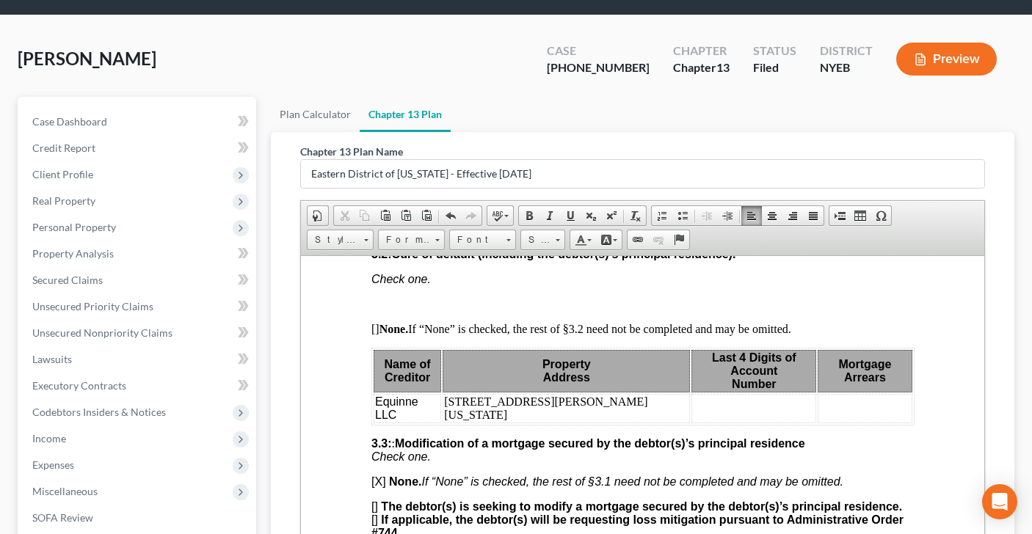
click at [580, 423] on td "[STREET_ADDRESS][PERSON_NAME][US_STATE]" at bounding box center [565, 407] width 247 height 29
click at [832, 423] on td at bounding box center [864, 407] width 94 height 29
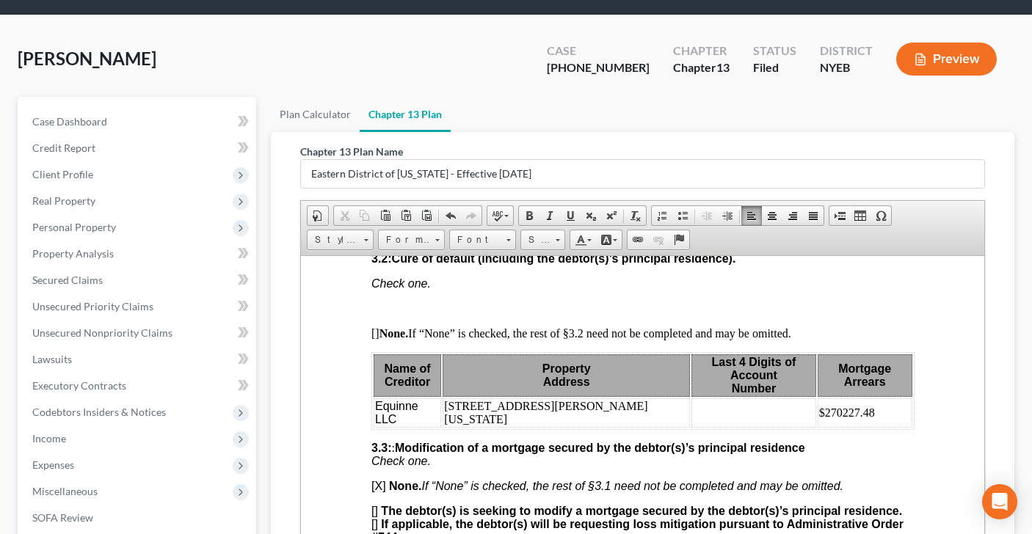
click at [830, 427] on td "$270227.48" at bounding box center [864, 412] width 95 height 29
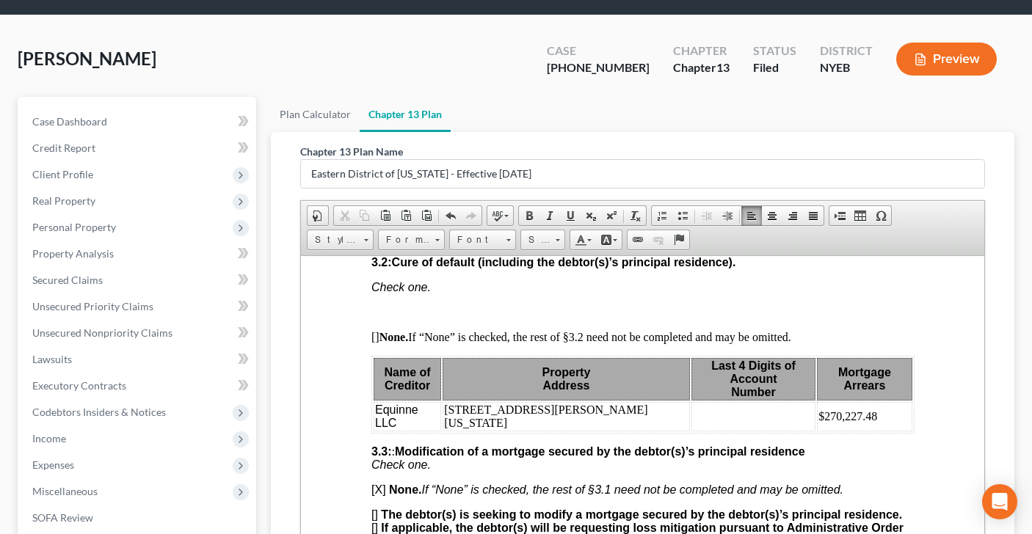
scroll to position [1622, 2]
click at [368, 318] on p at bounding box center [639, 311] width 543 height 13
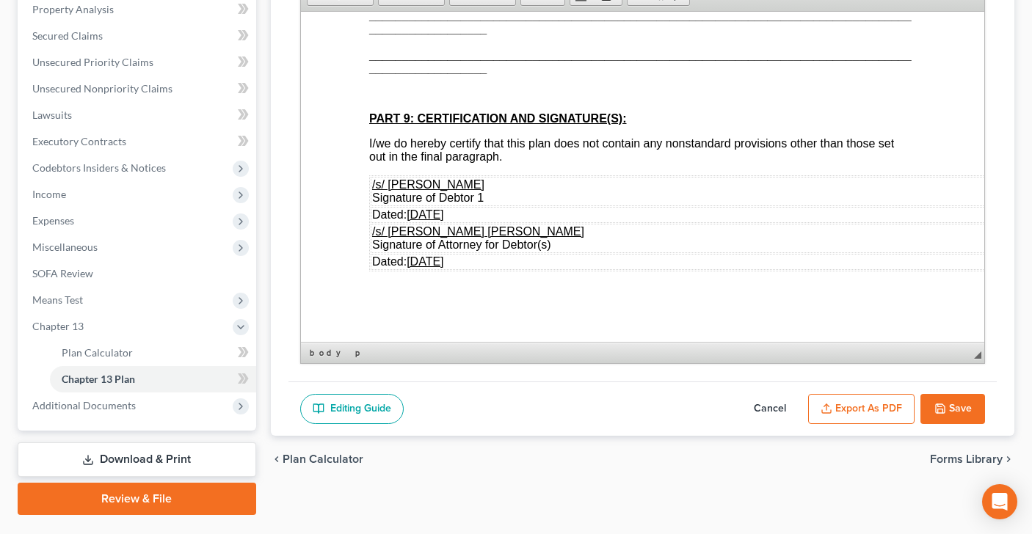
scroll to position [316, 0]
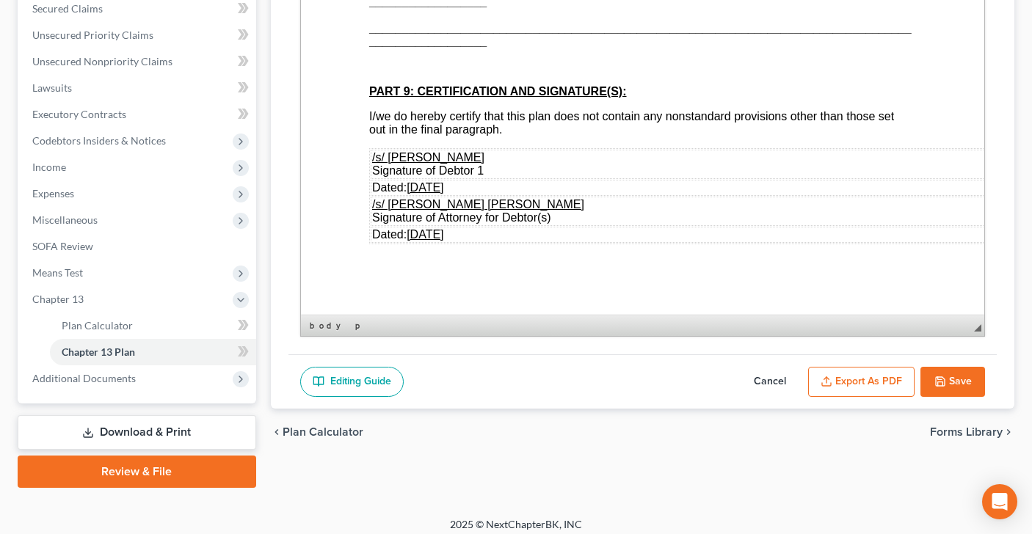
click at [844, 375] on button "Export as PDF" at bounding box center [861, 382] width 106 height 31
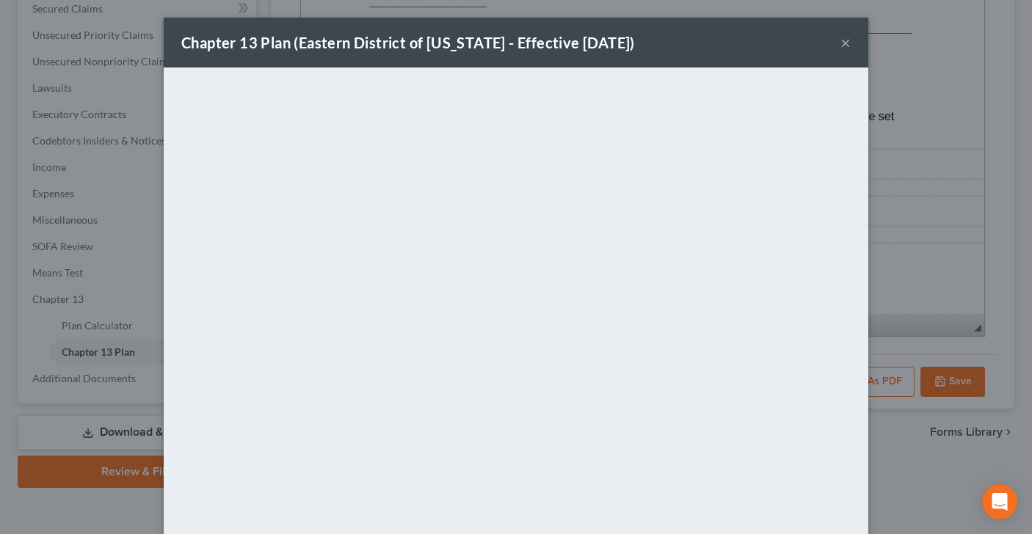
drag, startPoint x: 846, startPoint y: 43, endPoint x: 847, endPoint y: 59, distance: 16.2
click at [846, 44] on button "×" at bounding box center [845, 43] width 10 height 18
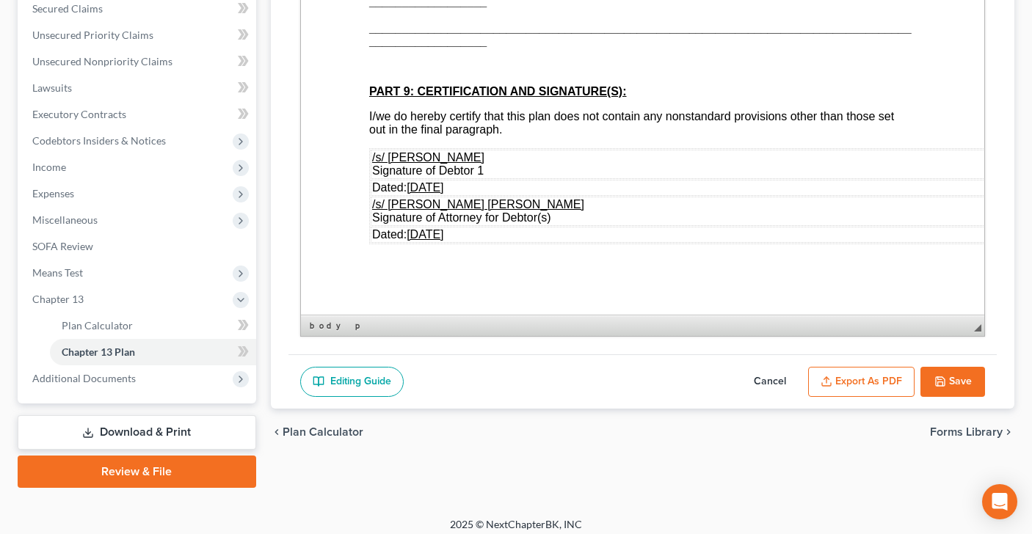
click at [967, 376] on button "Save" at bounding box center [952, 382] width 65 height 31
select select "1"
